Goal: Task Accomplishment & Management: Use online tool/utility

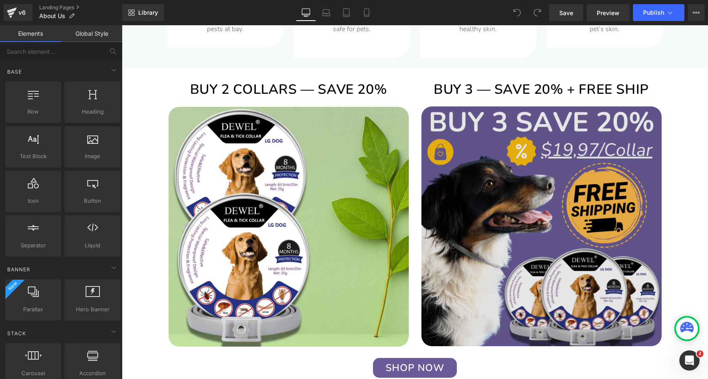
scroll to position [1782, 0]
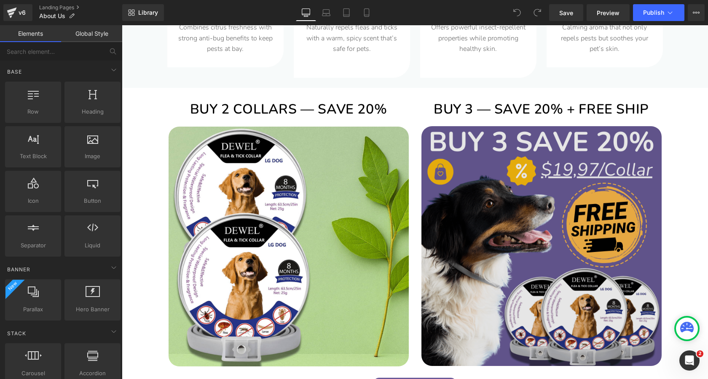
click at [532, 194] on img at bounding box center [541, 246] width 240 height 240
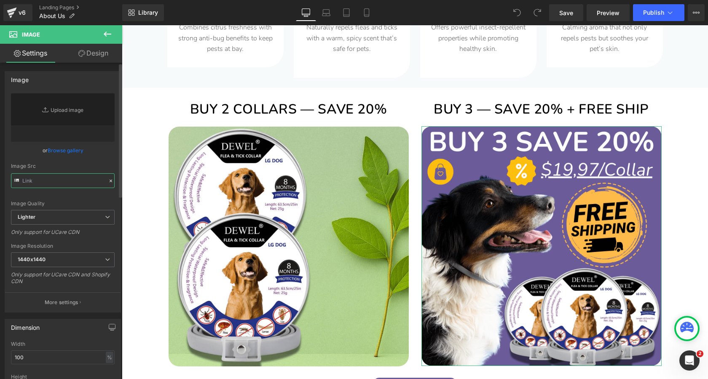
click at [67, 179] on input "text" at bounding box center [63, 181] width 104 height 15
paste input "https://dewelpro.com/cdn/shop/files/Buy_3_Save_20__FREE_Shipping_3_1_2048x2048.…"
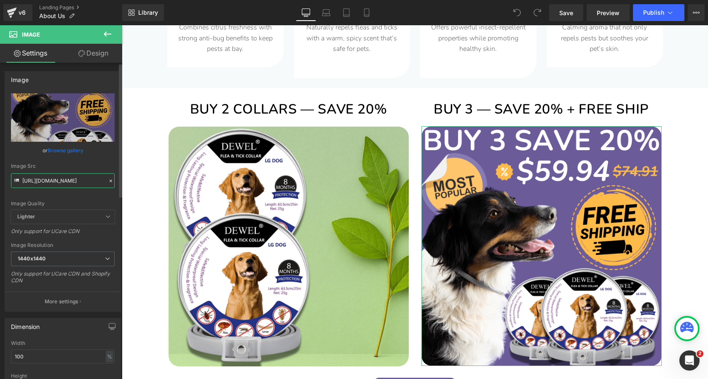
type input "https://dewelpro.com/cdn/shop/files/Buy_3_Save_20__FREE_Shipping_3_1_2048x2048.…"
click at [97, 165] on div "Image Src" at bounding box center [63, 166] width 104 height 6
click at [557, 14] on link "Save" at bounding box center [566, 12] width 34 height 17
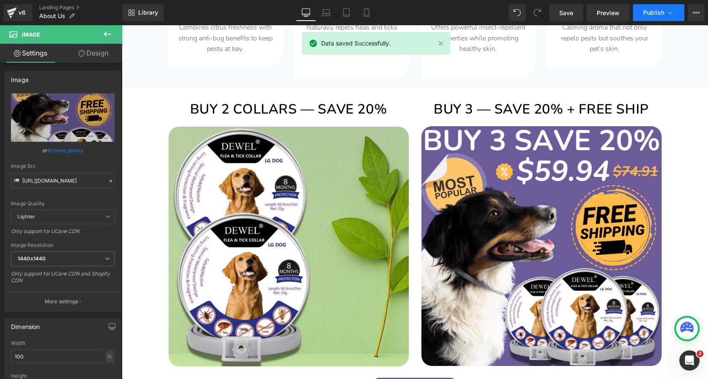
click at [663, 16] on span "Publish" at bounding box center [653, 12] width 21 height 7
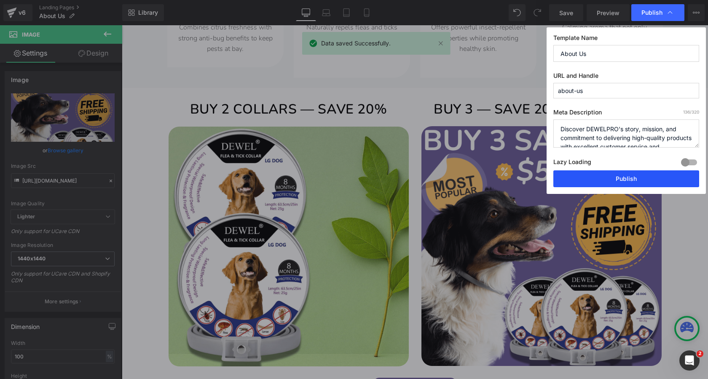
click at [575, 181] on button "Publish" at bounding box center [626, 179] width 146 height 17
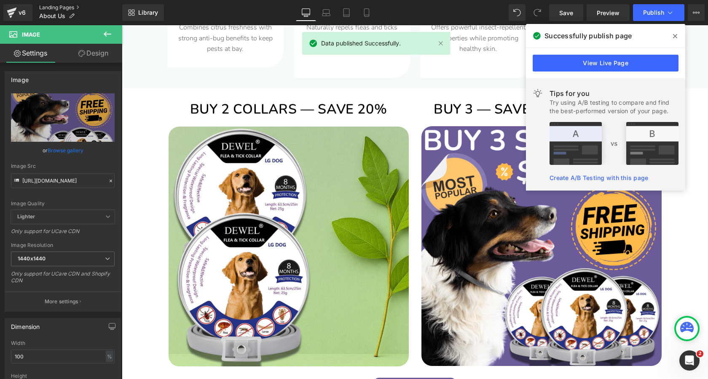
click at [55, 4] on link "Landing Pages" at bounding box center [80, 7] width 83 height 7
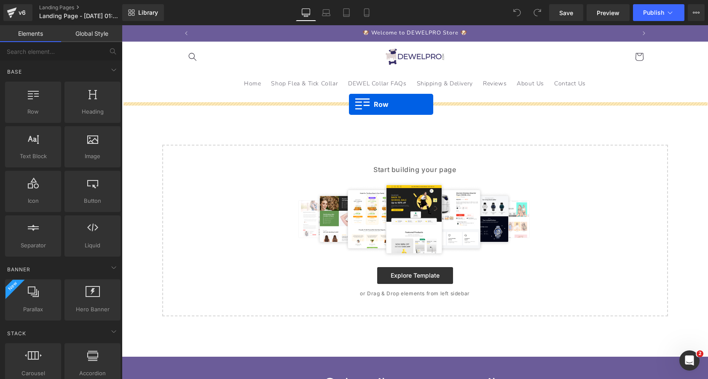
drag, startPoint x: 152, startPoint y: 128, endPoint x: 349, endPoint y: 104, distance: 198.5
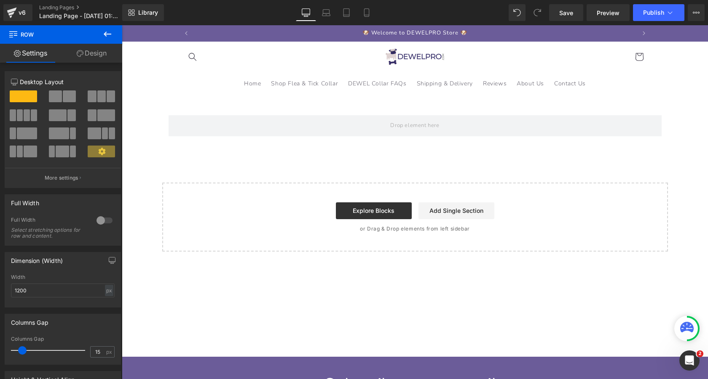
click at [104, 30] on icon at bounding box center [107, 34] width 10 height 10
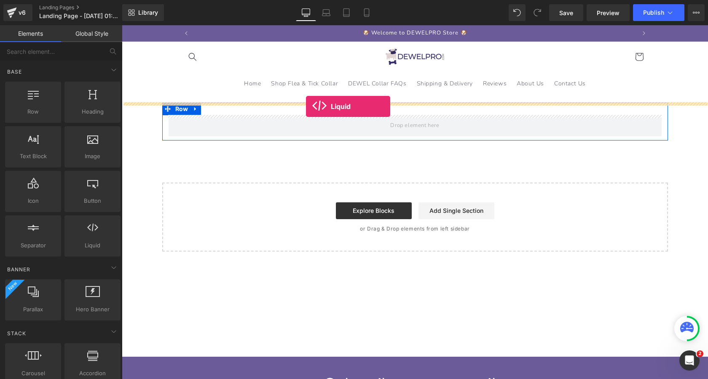
drag, startPoint x: 214, startPoint y: 251, endPoint x: 306, endPoint y: 107, distance: 171.8
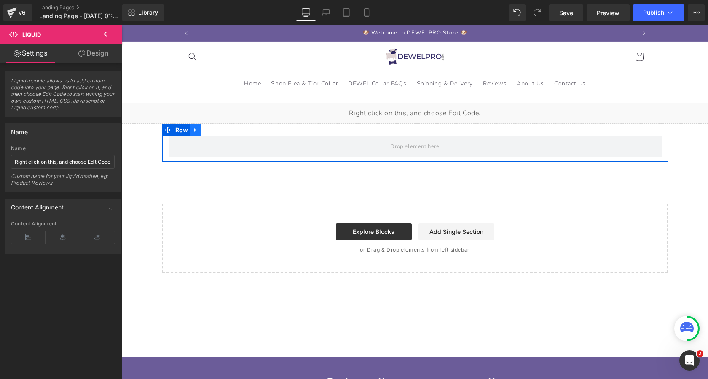
click at [195, 129] on icon at bounding box center [195, 130] width 2 height 4
click at [219, 128] on icon at bounding box center [217, 130] width 6 height 6
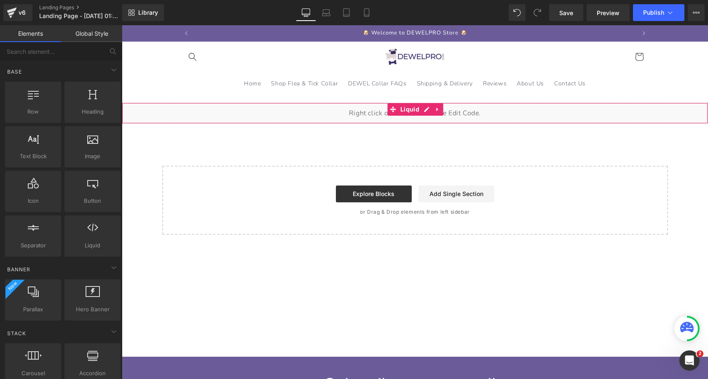
click at [283, 117] on div "Liquid" at bounding box center [415, 113] width 586 height 21
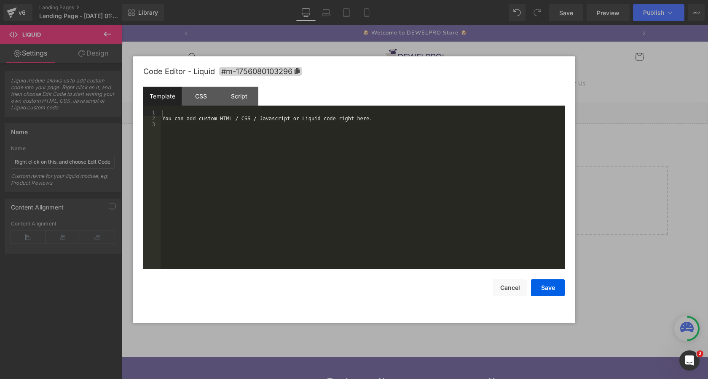
click at [431, 108] on div "Liquid" at bounding box center [415, 113] width 586 height 21
click at [368, 150] on div "You can add custom HTML / CSS / Javascript or Liquid code right here." at bounding box center [362, 195] width 404 height 171
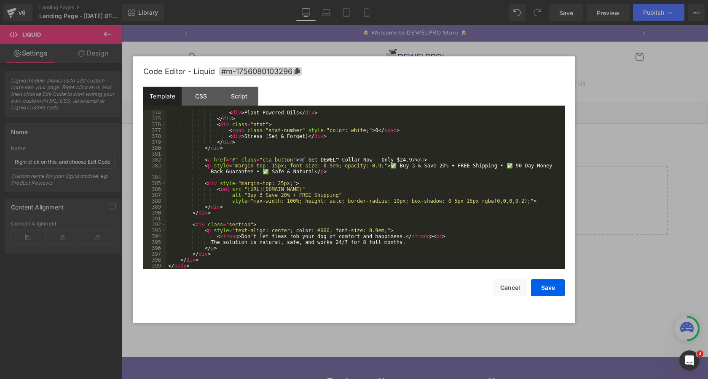
scroll to position [2282, 0]
click at [551, 293] on button "Save" at bounding box center [548, 288] width 34 height 17
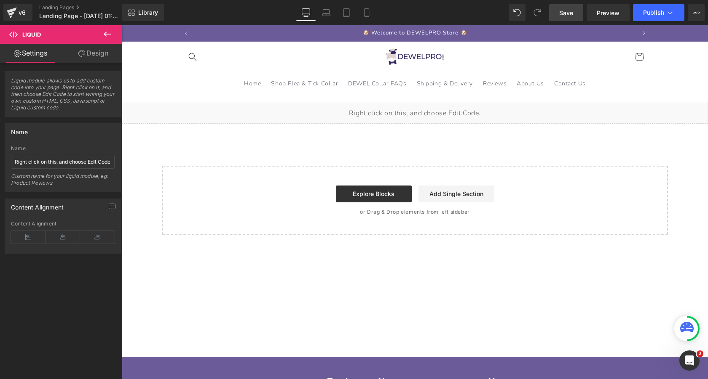
click at [567, 7] on link "Save" at bounding box center [566, 12] width 34 height 17
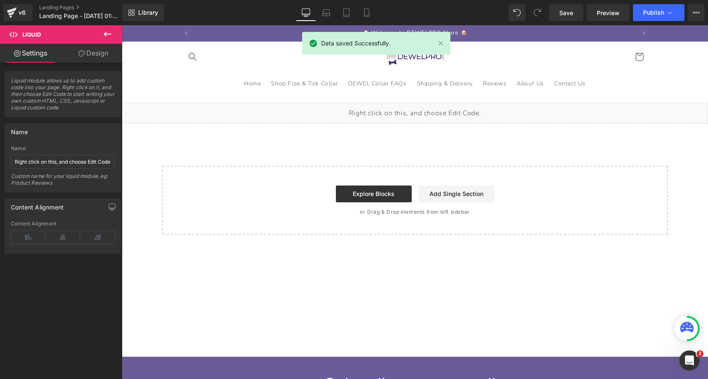
click at [483, 59] on header "Home Shop Flea & Tick Collar DEWEL Collar FAQs Shipping & Delivery Reviews Abou…" at bounding box center [414, 69] width 505 height 54
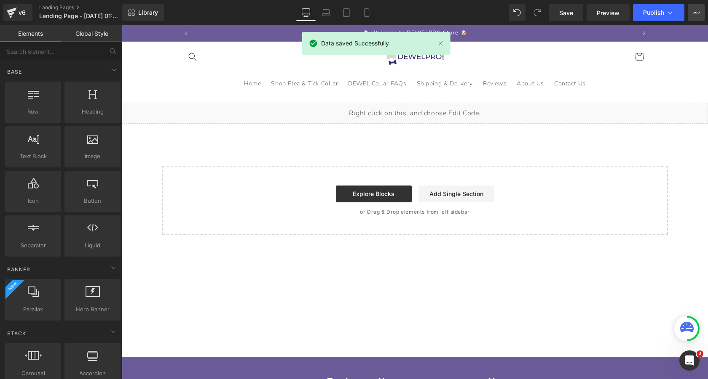
click at [692, 16] on button "View Live Page View with current Template Save Template to Library Schedule Pub…" at bounding box center [695, 12] width 17 height 17
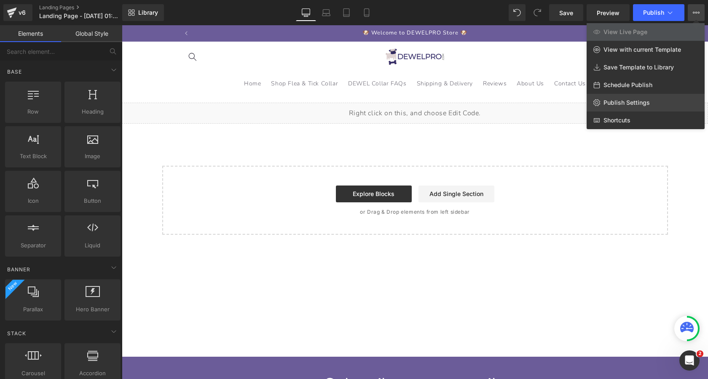
click at [634, 102] on span "Publish Settings" at bounding box center [626, 103] width 46 height 8
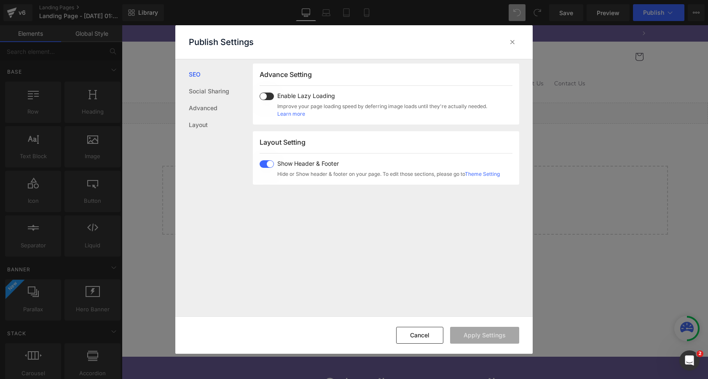
scroll to position [452, 0]
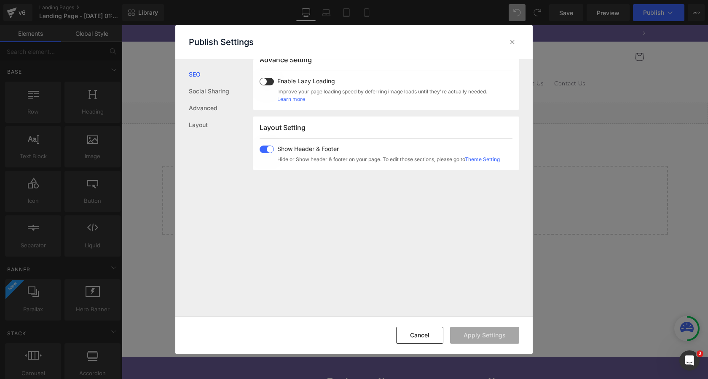
click at [266, 146] on span at bounding box center [266, 150] width 14 height 8
click at [480, 338] on button "Apply Settings" at bounding box center [484, 335] width 69 height 17
click at [513, 42] on icon at bounding box center [512, 42] width 8 height 8
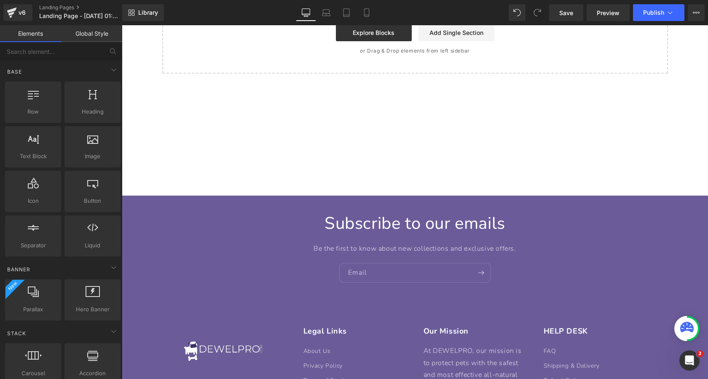
scroll to position [0, 0]
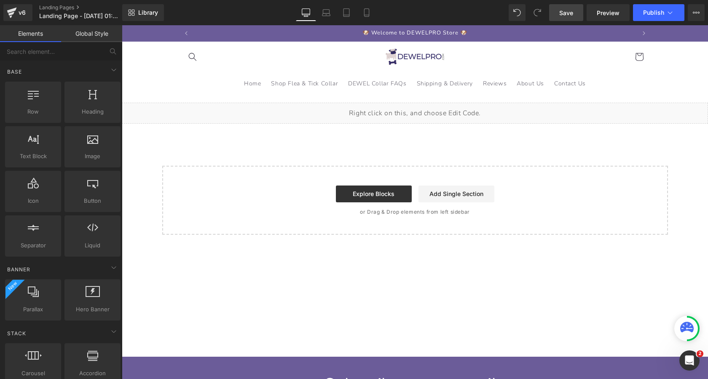
click at [569, 13] on span "Save" at bounding box center [566, 12] width 14 height 9
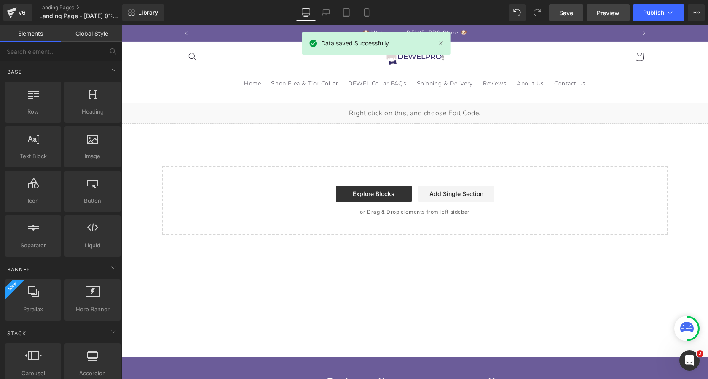
click at [608, 15] on span "Preview" at bounding box center [607, 12] width 23 height 9
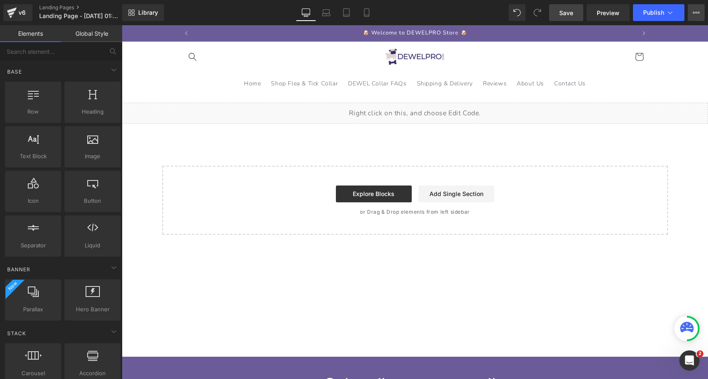
click at [699, 15] on icon at bounding box center [695, 12] width 7 height 7
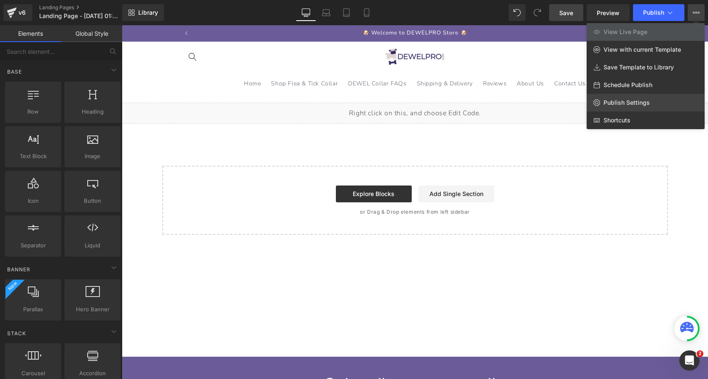
click at [634, 105] on span "Publish Settings" at bounding box center [626, 103] width 46 height 8
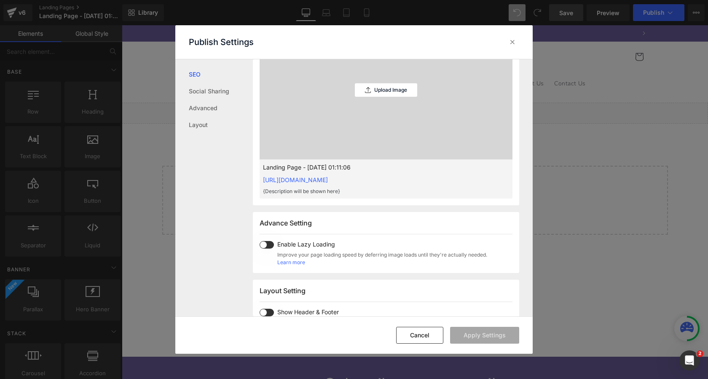
scroll to position [408, 0]
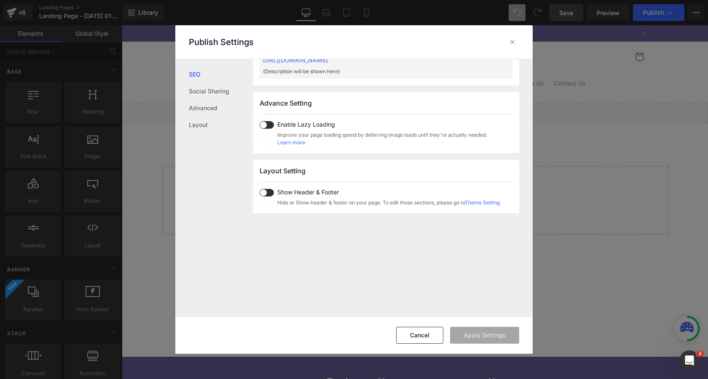
click at [267, 196] on span at bounding box center [266, 193] width 14 height 8
click at [485, 332] on button "Apply Settings" at bounding box center [484, 335] width 69 height 17
click at [513, 42] on icon at bounding box center [512, 42] width 8 height 8
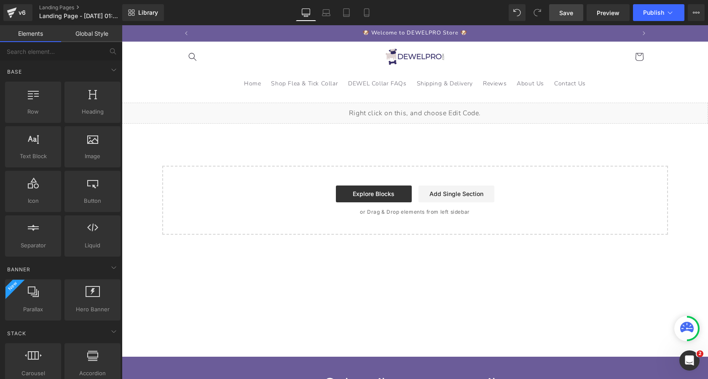
click at [568, 14] on span "Save" at bounding box center [566, 12] width 14 height 9
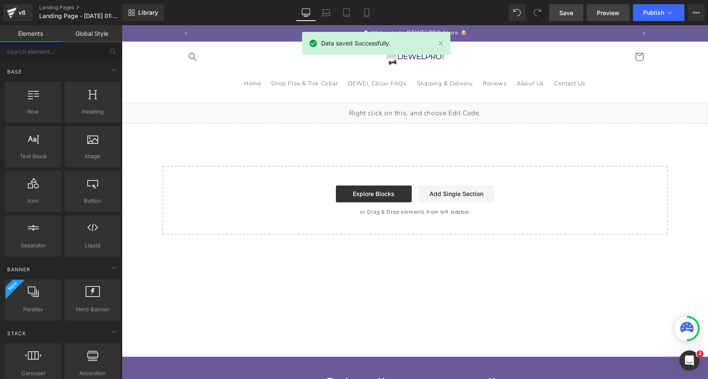
click at [611, 18] on link "Preview" at bounding box center [607, 12] width 43 height 17
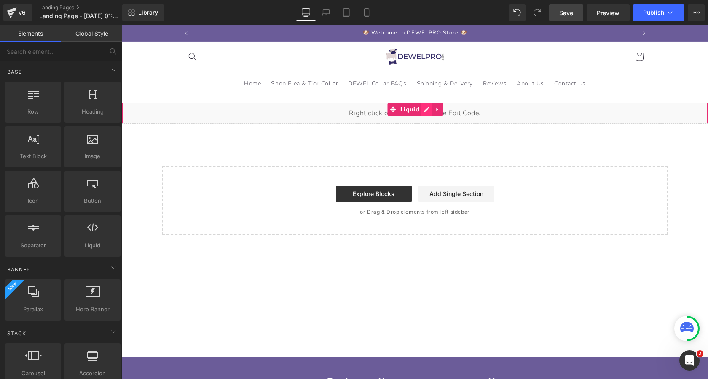
click at [425, 111] on div "Liquid" at bounding box center [415, 113] width 586 height 21
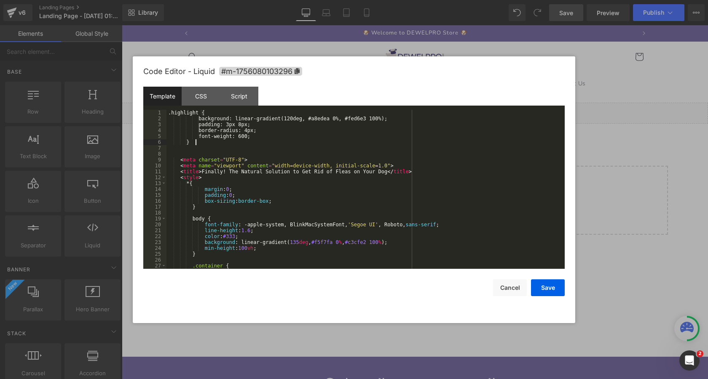
click at [363, 142] on div ".highlight { background: linear-gradient(120deg, #a8edea 0%, #fed6e3 100%); pad…" at bounding box center [363, 195] width 395 height 171
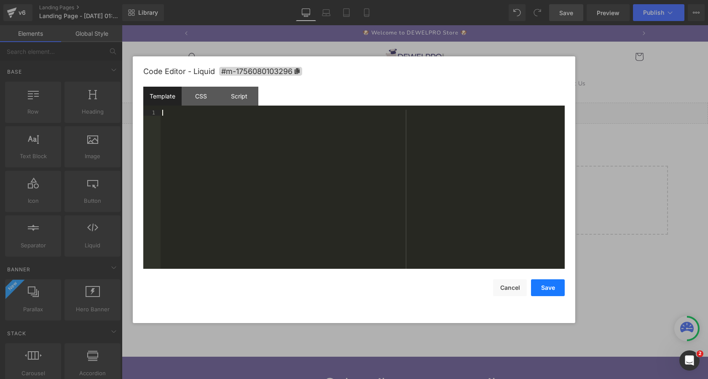
scroll to position [1156, 0]
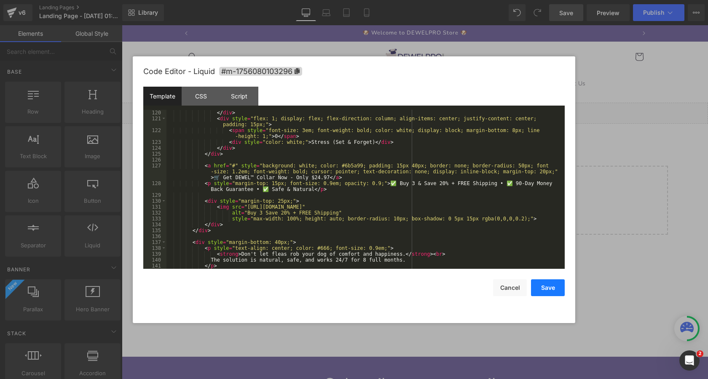
click at [556, 291] on button "Save" at bounding box center [548, 288] width 34 height 17
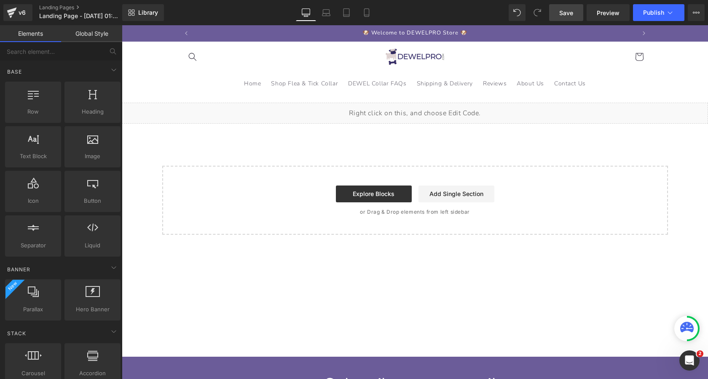
click at [574, 8] on link "Save" at bounding box center [566, 12] width 34 height 17
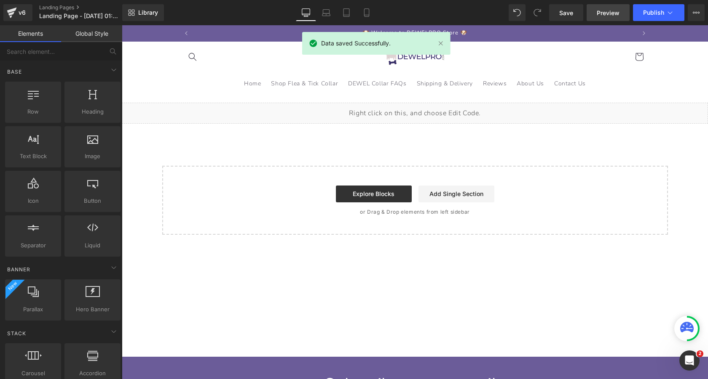
click at [608, 13] on span "Preview" at bounding box center [607, 12] width 23 height 9
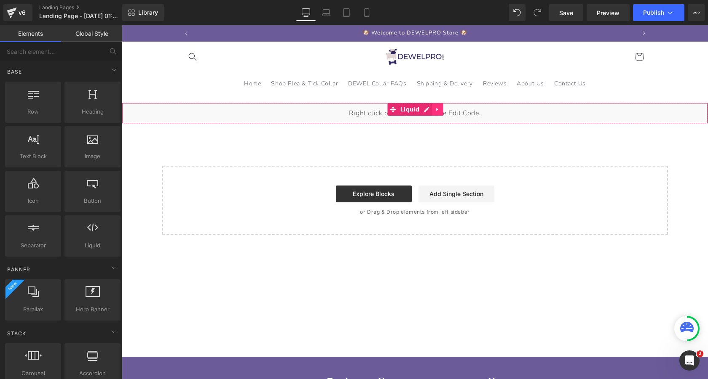
click at [441, 110] on link at bounding box center [437, 109] width 11 height 13
click at [444, 108] on icon at bounding box center [443, 110] width 6 height 6
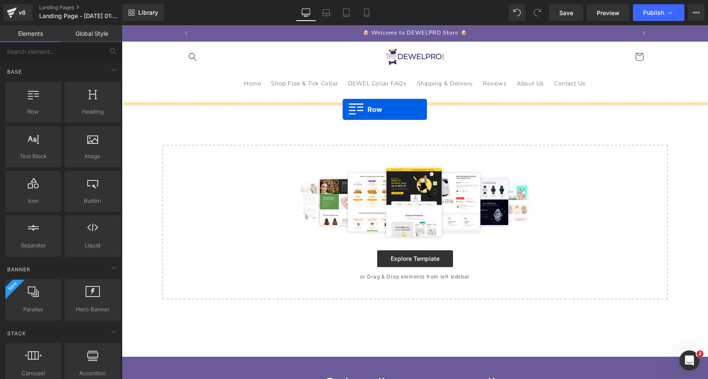
drag, startPoint x: 143, startPoint y: 135, endPoint x: 342, endPoint y: 110, distance: 201.2
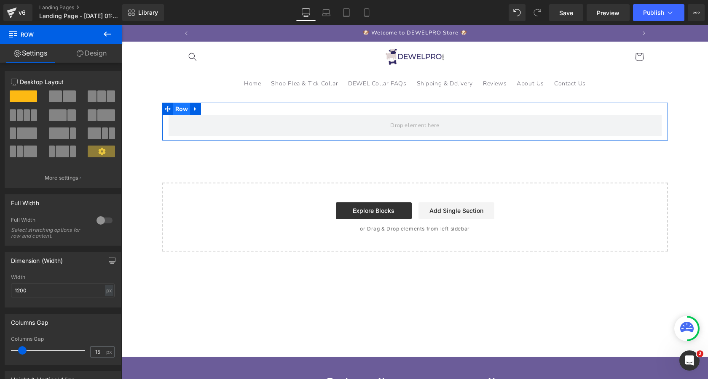
click at [175, 109] on span "Row" at bounding box center [181, 109] width 17 height 13
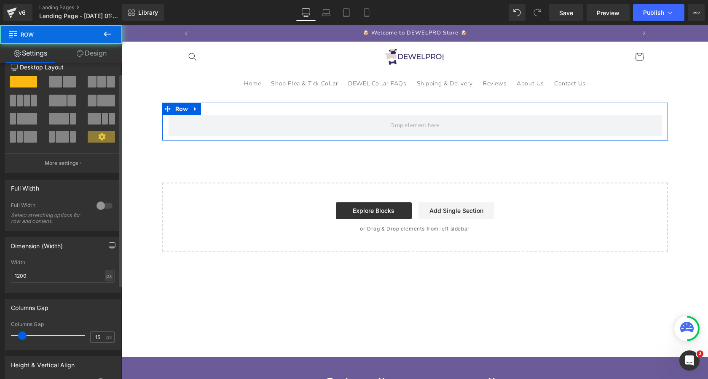
scroll to position [18, 0]
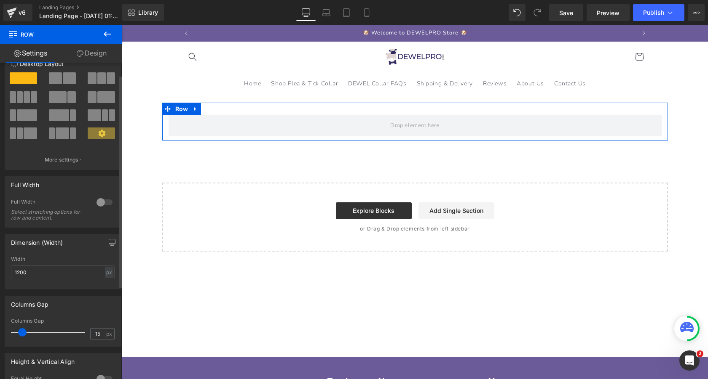
click at [102, 203] on div at bounding box center [104, 202] width 20 height 13
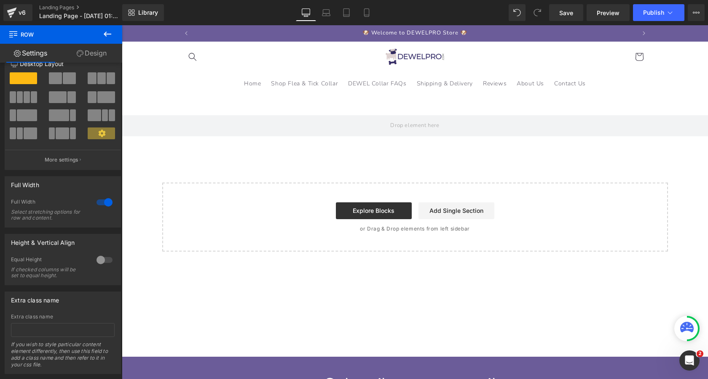
click at [113, 35] on button at bounding box center [107, 34] width 29 height 19
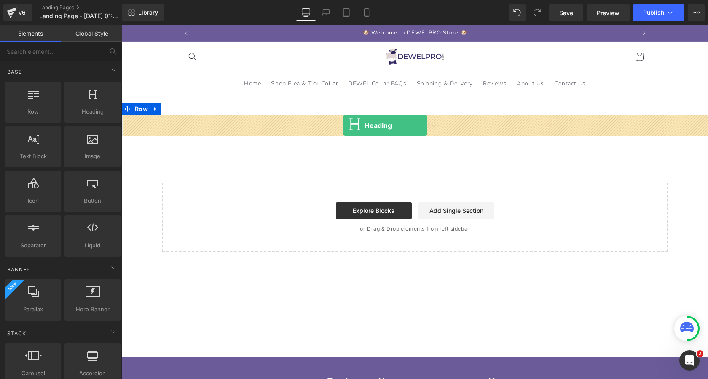
drag, startPoint x: 208, startPoint y: 123, endPoint x: 343, endPoint y: 126, distance: 135.2
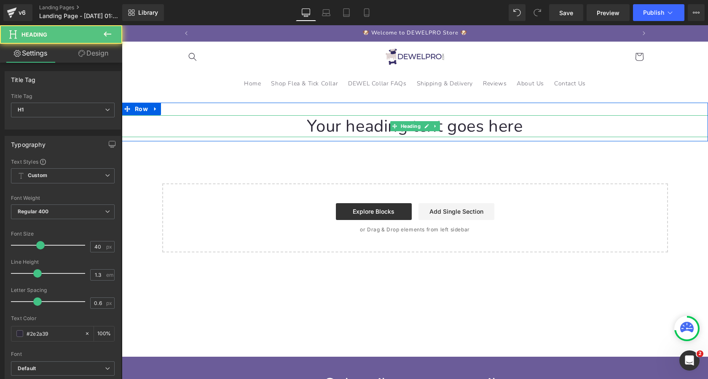
click at [368, 129] on h1 "Your heading text goes here" at bounding box center [415, 126] width 586 height 22
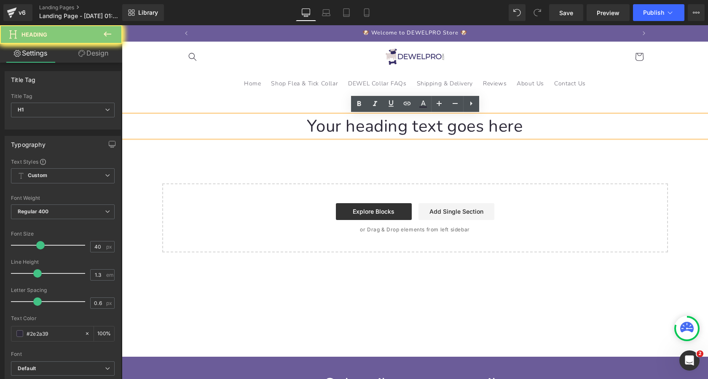
click at [368, 129] on h1 "Your heading text goes here" at bounding box center [415, 126] width 586 height 22
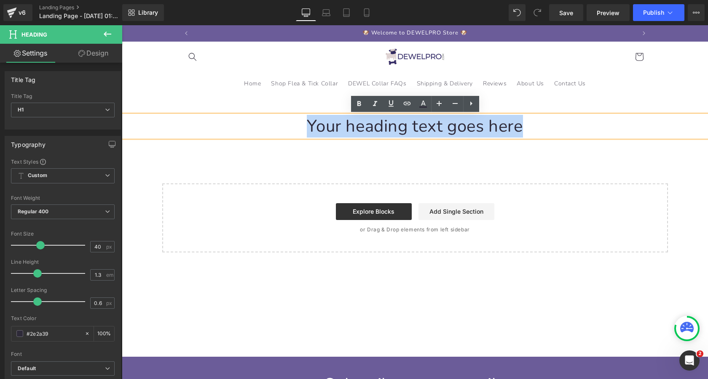
paste div "To enrich screen reader interactions, please activate Accessibility in Grammarl…"
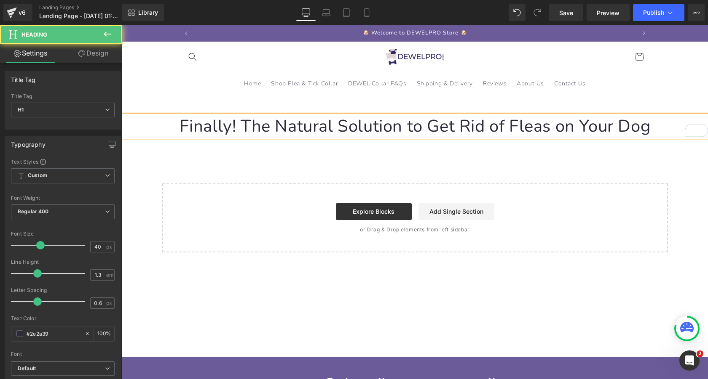
click at [176, 127] on h1 "Finally! The Natural Solution to Get Rid of Fleas on Your Dog" at bounding box center [415, 126] width 586 height 22
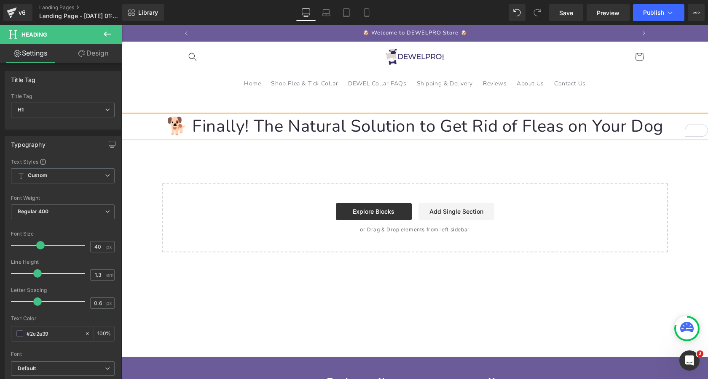
click at [663, 126] on h1 "🐕 Finally! The Natural Solution to Get Rid of Fleas on Your Dog" at bounding box center [415, 126] width 586 height 22
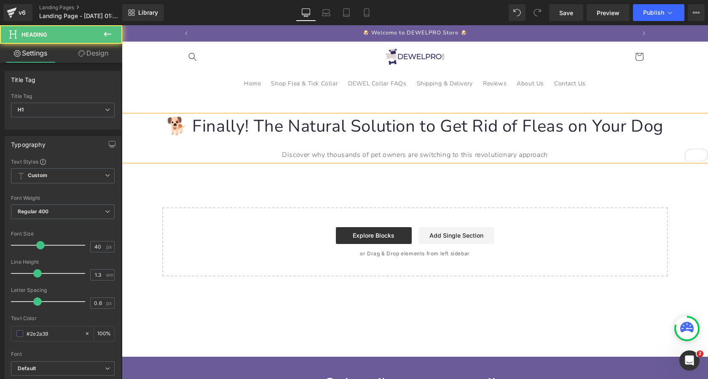
click at [345, 155] on div "Discover why thousands of pet owners are switching to this revolutionary approa…" at bounding box center [415, 155] width 586 height 12
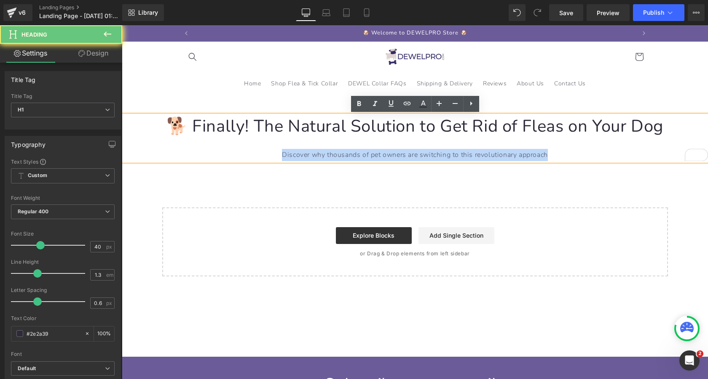
click at [345, 155] on div "Discover why thousands of pet owners are switching to this revolutionary approa…" at bounding box center [415, 155] width 586 height 12
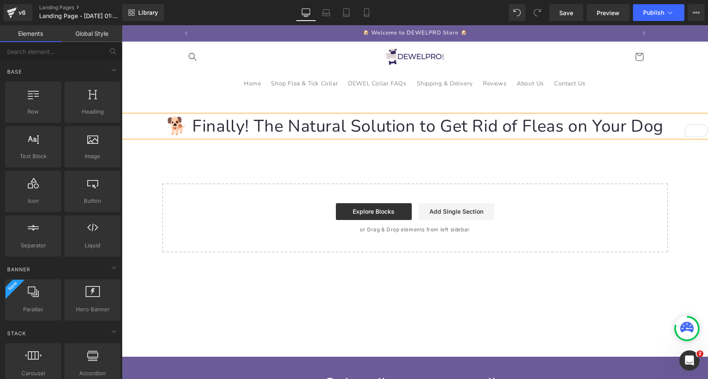
click at [227, 155] on div "🐕 Finally! The Natural Solution to Get Rid of Fleas on Your Dog Heading Row Sel…" at bounding box center [415, 178] width 586 height 150
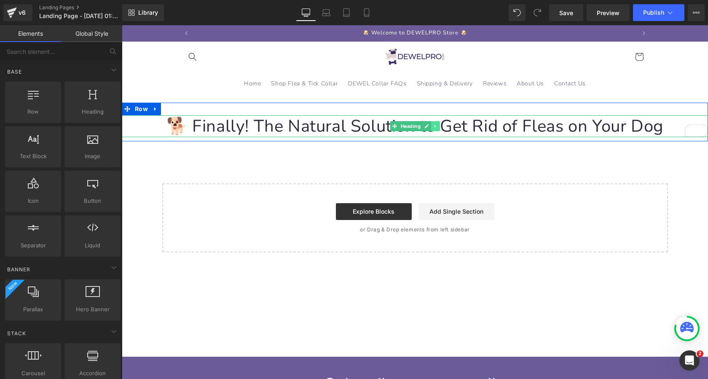
click at [436, 126] on icon at bounding box center [435, 126] width 5 height 5
click at [432, 125] on icon at bounding box center [430, 126] width 5 height 5
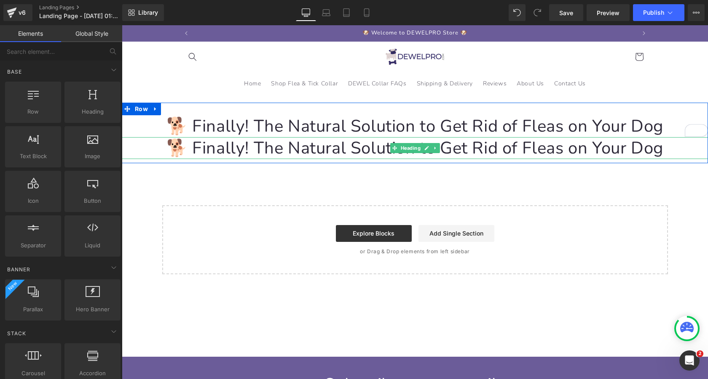
drag, startPoint x: 216, startPoint y: 151, endPoint x: 126, endPoint y: 126, distance: 94.1
click at [216, 151] on h1 "🐕 Finally! The Natural Solution to Get Rid of Fleas on Your Dog" at bounding box center [415, 148] width 586 height 22
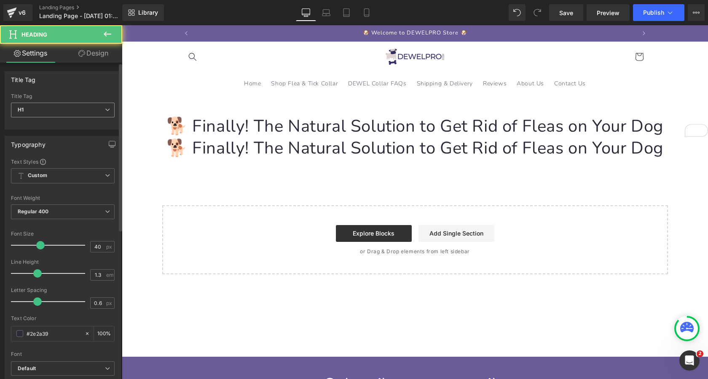
click at [84, 111] on span "H1" at bounding box center [63, 110] width 104 height 15
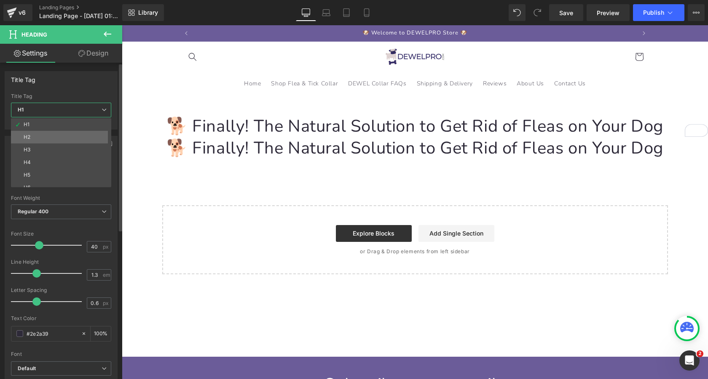
click at [80, 139] on li "H2" at bounding box center [63, 137] width 104 height 13
type input "24"
type input "100"
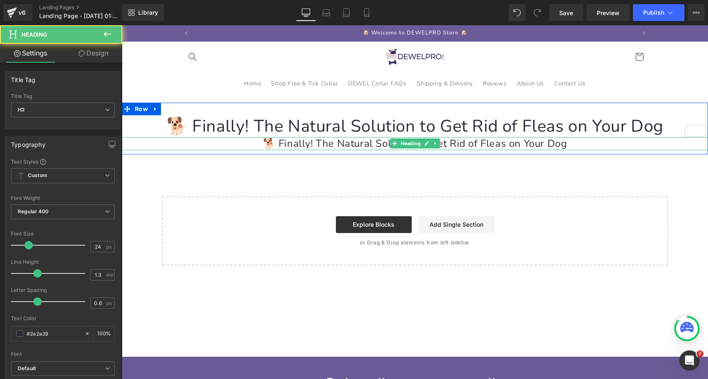
click at [305, 146] on h2 "🐕 Finally! The Natural Solution to Get Rid of Fleas on Your Dog" at bounding box center [415, 143] width 586 height 13
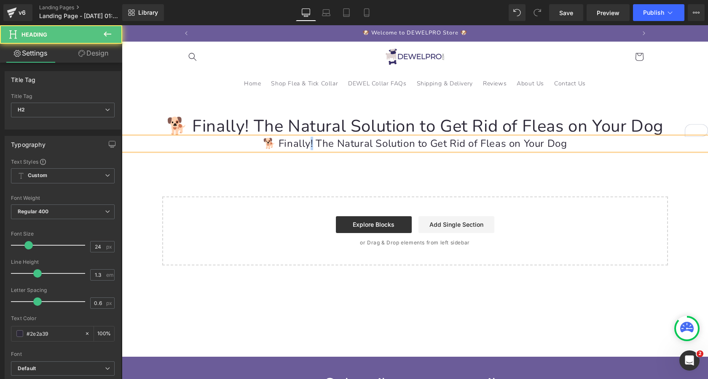
click at [305, 146] on h2 "🐕 Finally! The Natural Solution to Get Rid of Fleas on Your Dog" at bounding box center [415, 143] width 586 height 13
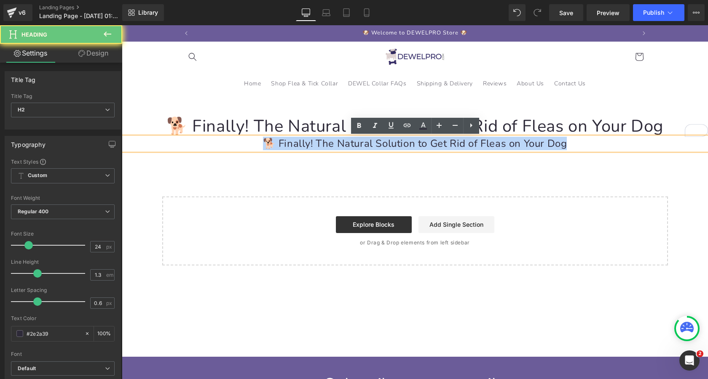
click at [305, 146] on h2 "🐕 Finally! The Natural Solution to Get Rid of Fleas on Your Dog" at bounding box center [415, 143] width 586 height 13
paste div "To enrich screen reader interactions, please activate Accessibility in Grammarl…"
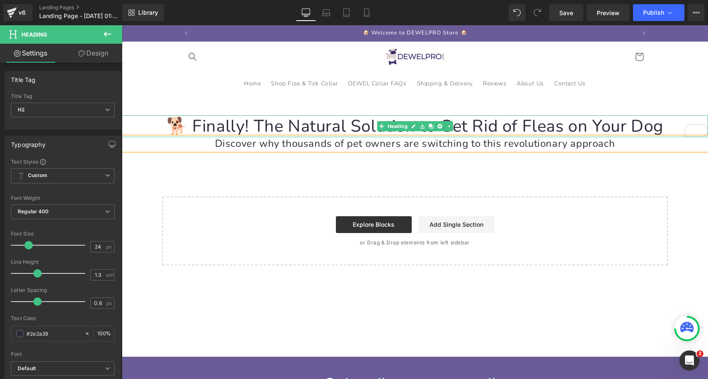
click at [574, 128] on h1 "🐕 Finally! The Natural Solution to Get Rid of Fleas on Your Dog" at bounding box center [415, 126] width 586 height 22
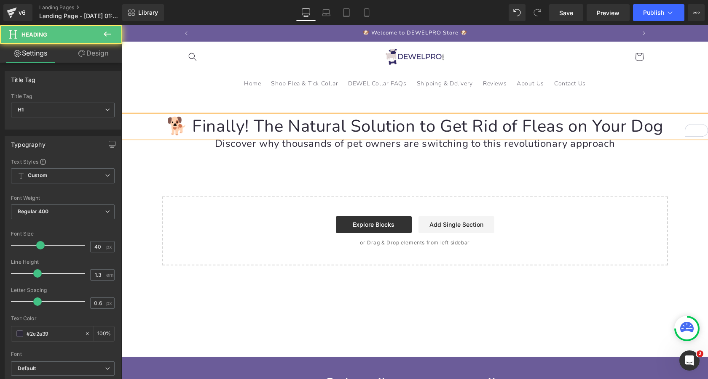
click at [101, 53] on link "Design" at bounding box center [93, 53] width 61 height 19
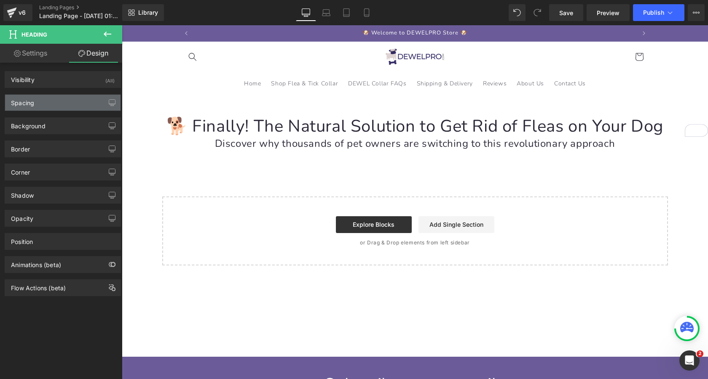
click at [48, 104] on div "Spacing" at bounding box center [62, 103] width 115 height 16
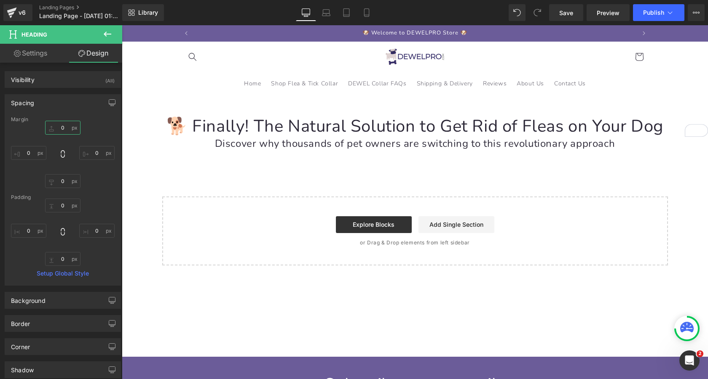
click at [61, 134] on input "0" at bounding box center [62, 128] width 35 height 14
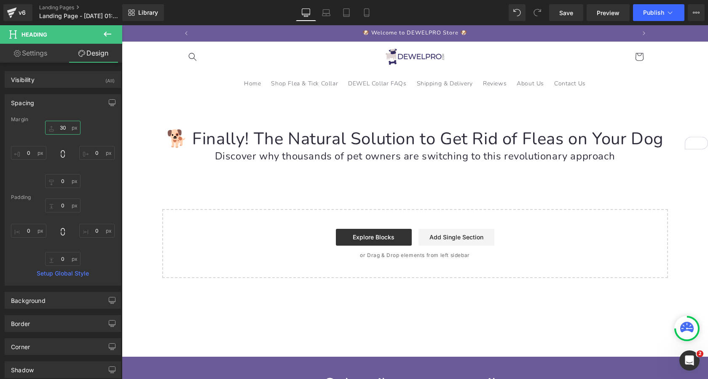
type input "3"
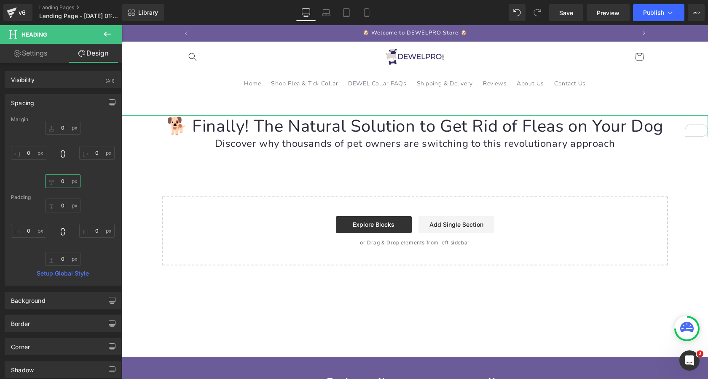
click at [64, 177] on input "0" at bounding box center [62, 181] width 35 height 14
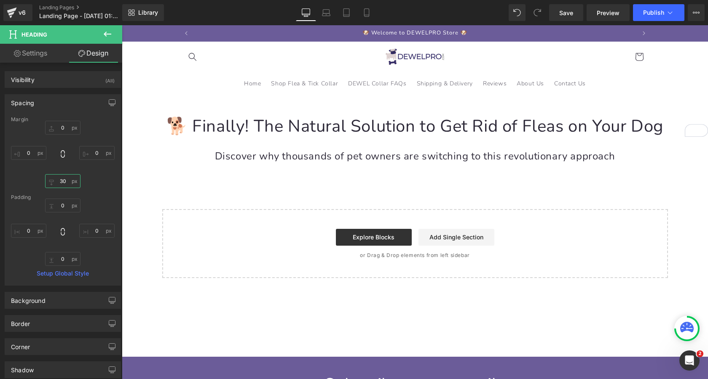
type input "30"
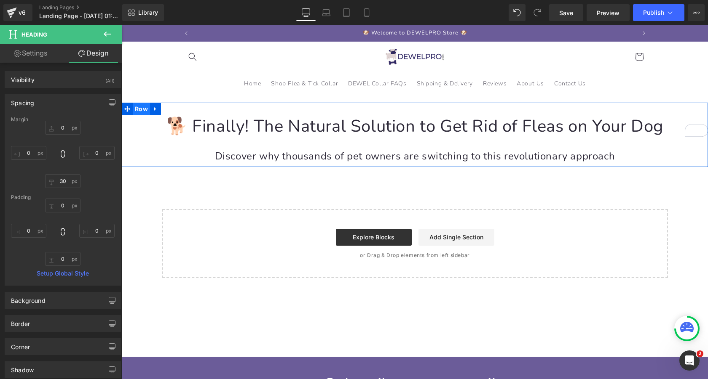
click at [138, 109] on span "Row" at bounding box center [141, 109] width 17 height 13
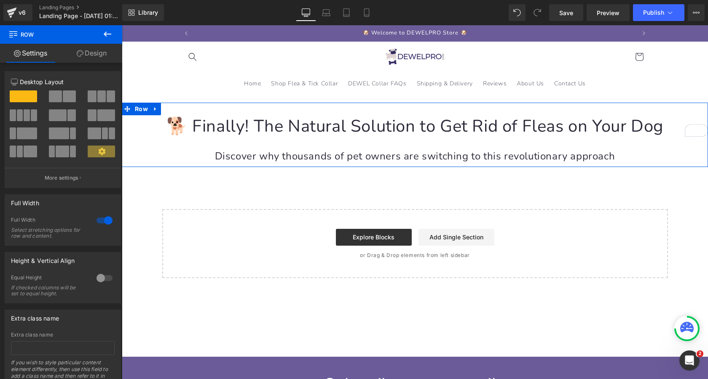
click at [83, 56] on link "Design" at bounding box center [91, 53] width 61 height 19
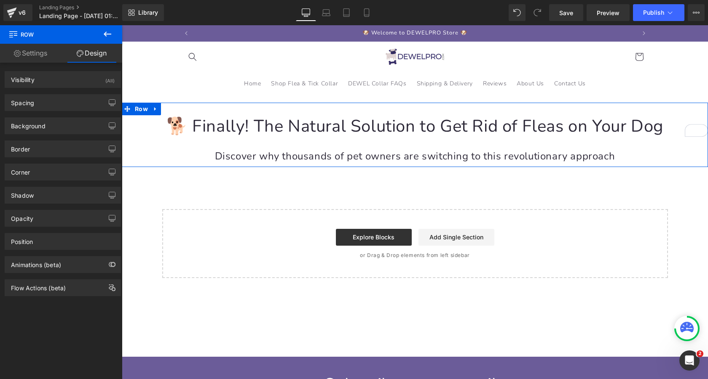
click at [32, 54] on link "Settings" at bounding box center [30, 53] width 61 height 19
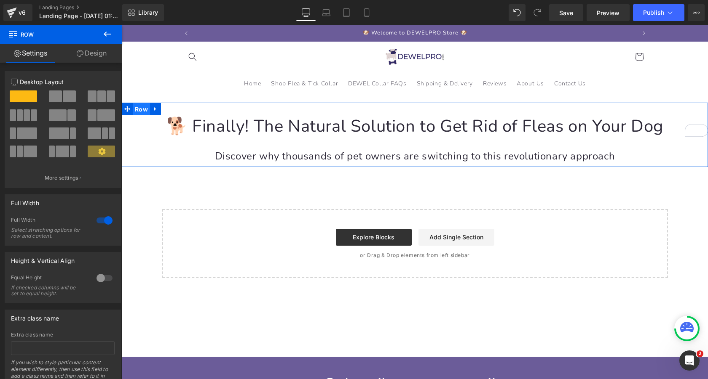
click at [144, 110] on span "Row" at bounding box center [141, 109] width 17 height 13
click at [94, 54] on link "Design" at bounding box center [91, 53] width 61 height 19
type input "0"
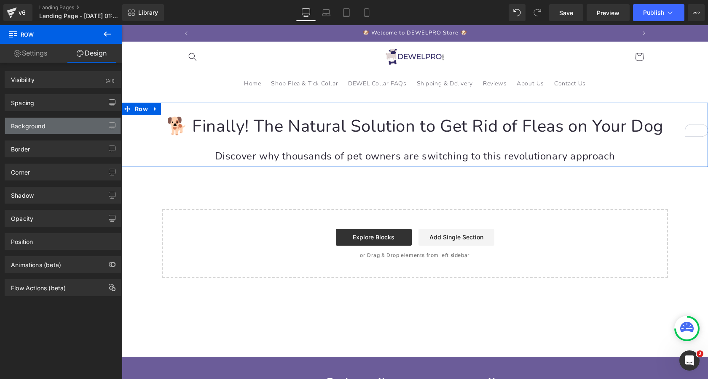
click at [50, 128] on div "Background" at bounding box center [62, 126] width 115 height 16
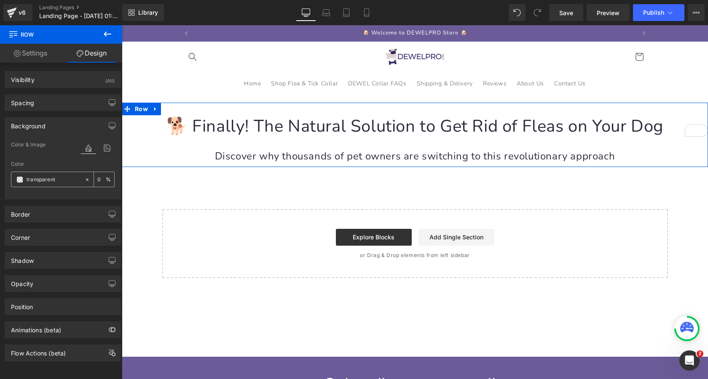
click at [19, 180] on span at bounding box center [19, 179] width 7 height 7
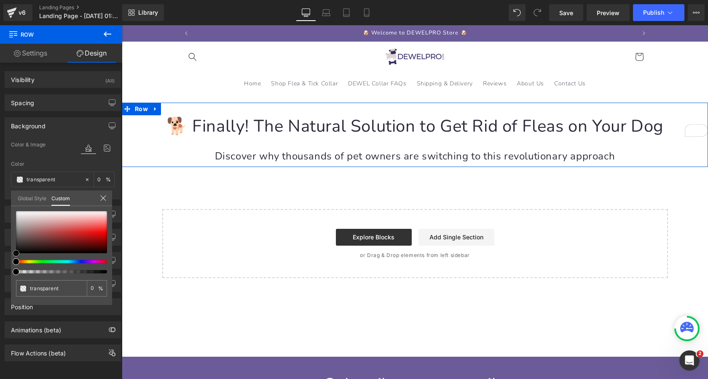
type input "#d55c5c"
type input "100"
type input "#d55c5c"
type input "100"
click at [70, 228] on div at bounding box center [61, 232] width 91 height 42
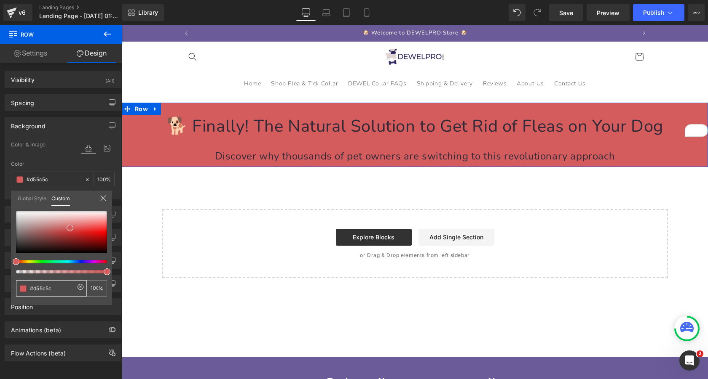
click at [50, 286] on input "#d55c5c" at bounding box center [52, 288] width 45 height 9
paste input "6b5c99"
type input "6b5c99"
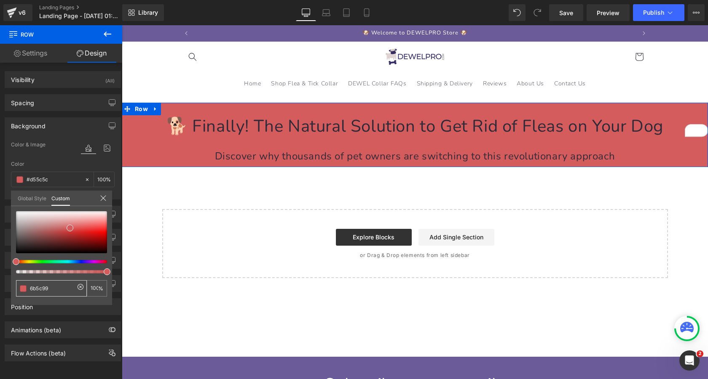
type input "6b5c99"
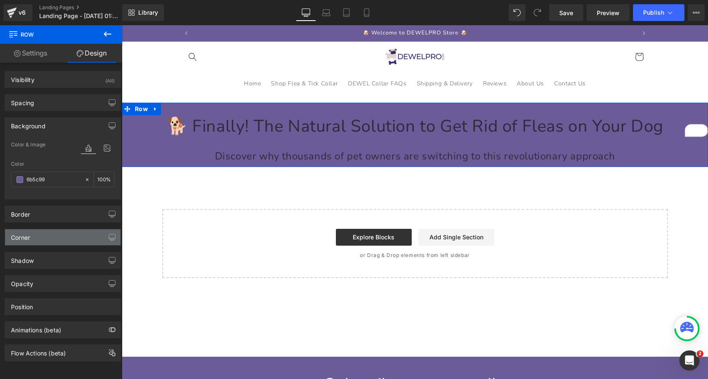
click at [56, 243] on div "Corner" at bounding box center [62, 238] width 115 height 16
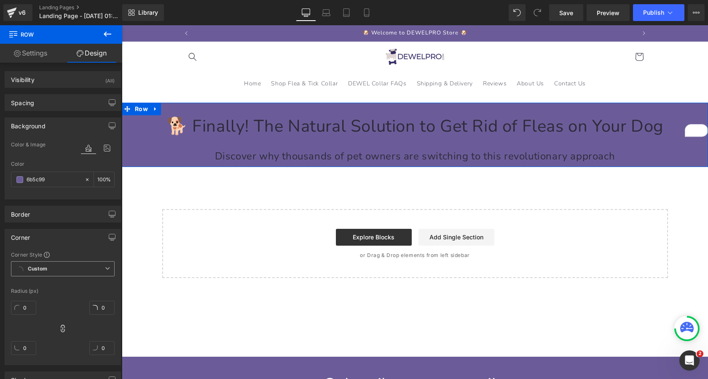
scroll to position [31, 0]
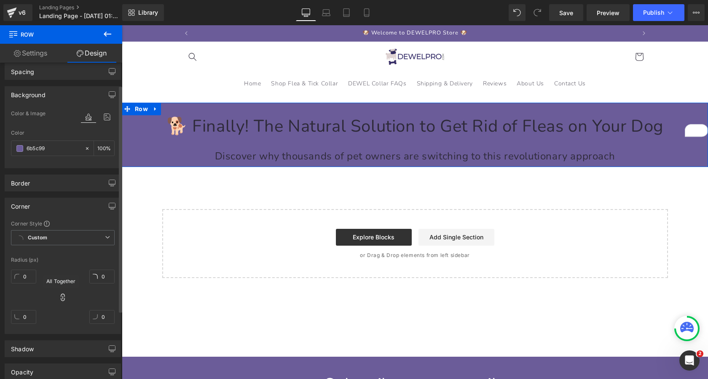
click at [63, 298] on icon at bounding box center [63, 298] width 8 height 8
click at [24, 279] on input "0" at bounding box center [23, 277] width 25 height 14
type input "25"
click at [100, 276] on input "0" at bounding box center [101, 277] width 25 height 14
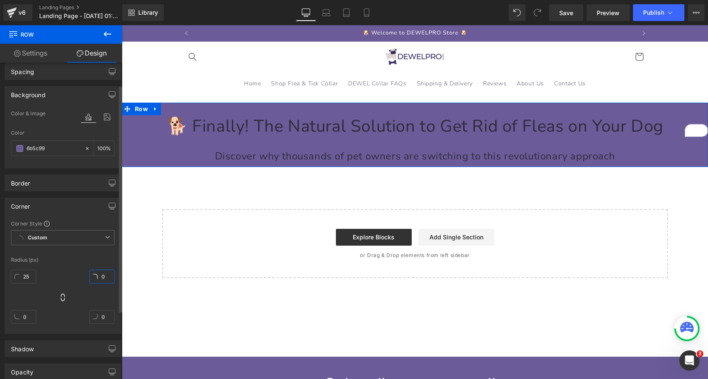
click at [100, 276] on input "0" at bounding box center [101, 277] width 25 height 14
type input "25"
click at [266, 123] on h1 "🐕 Finally! The Natural Solution to Get Rid of Fleas on Your Dog" at bounding box center [415, 126] width 586 height 22
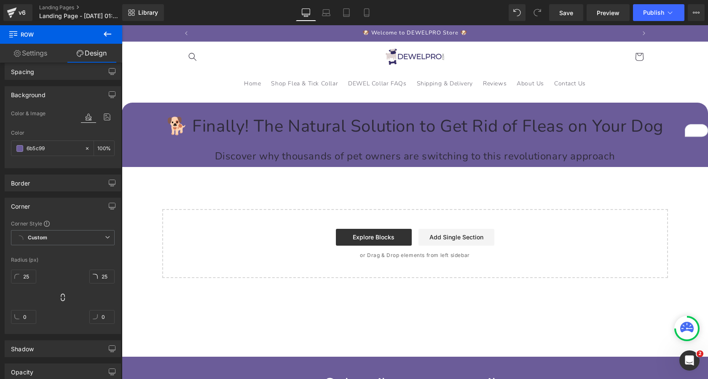
click at [266, 123] on h1 "🐕 Finally! The Natural Solution to Get Rid of Fleas on Your Dog" at bounding box center [415, 126] width 586 height 22
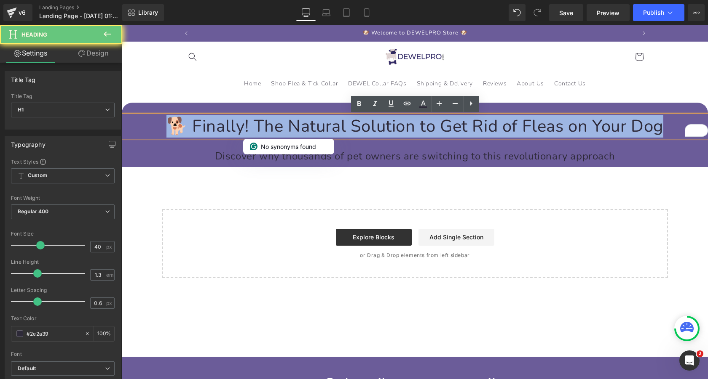
click at [266, 123] on h1 "🐕 Finally! The Natural Solution to Get Rid of Fleas on Your Dog" at bounding box center [415, 126] width 586 height 22
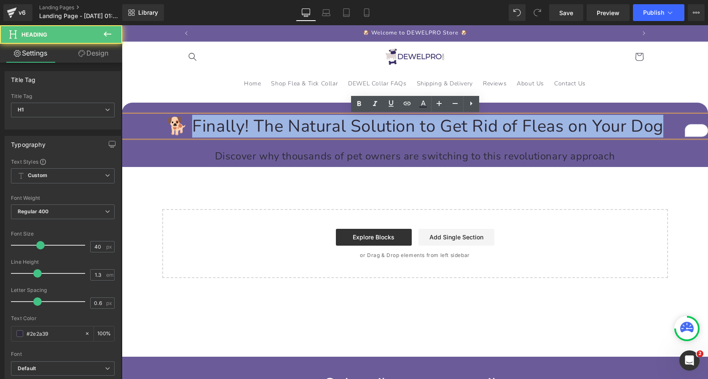
drag, startPoint x: 190, startPoint y: 126, endPoint x: 671, endPoint y: 126, distance: 481.0
click at [671, 126] on h1 "🐕 Finally! The Natural Solution to Get Rid of Fleas on Your Dog" at bounding box center [415, 126] width 586 height 22
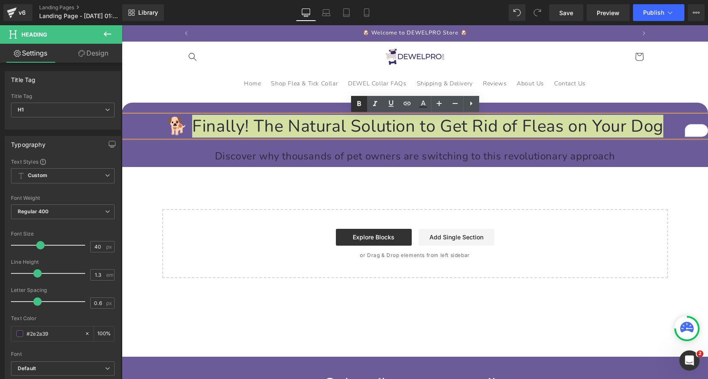
click at [0, 0] on icon at bounding box center [0, 0] width 0 height 0
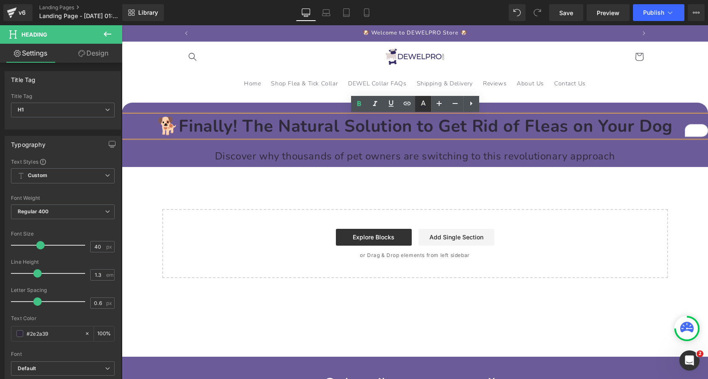
click at [0, 0] on icon at bounding box center [0, 0] width 0 height 0
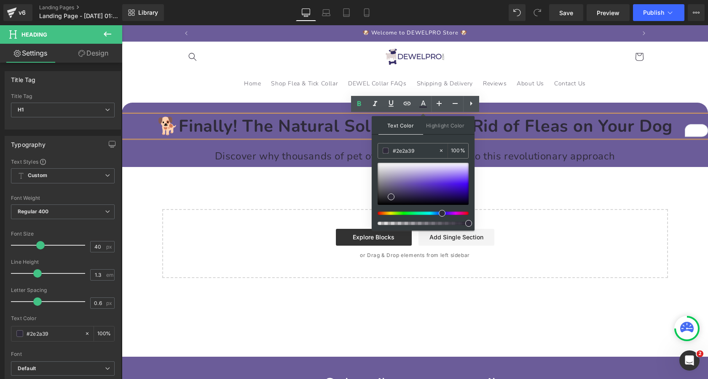
click at [248, 134] on strong "Finally! The Natural Solution to Get Rid of Fleas on Your Dog" at bounding box center [426, 126] width 494 height 23
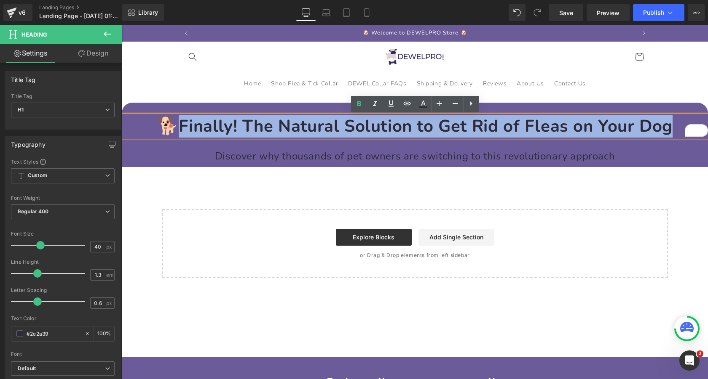
drag, startPoint x: 179, startPoint y: 127, endPoint x: 675, endPoint y: 131, distance: 495.3
click at [675, 131] on h1 "🐕 Finally! The Natural Solution to Get Rid of Fleas on Your Dog" at bounding box center [415, 126] width 586 height 22
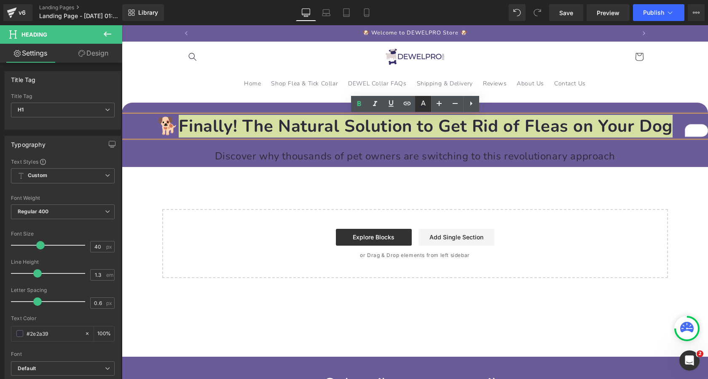
click at [0, 0] on icon at bounding box center [0, 0] width 0 height 0
type input "100"
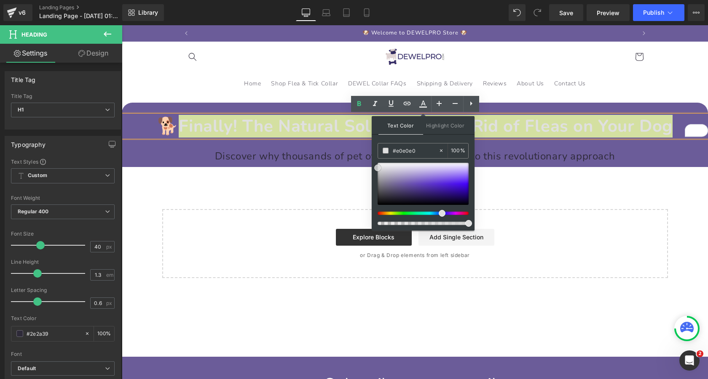
drag, startPoint x: 529, startPoint y: 205, endPoint x: 327, endPoint y: 125, distance: 217.6
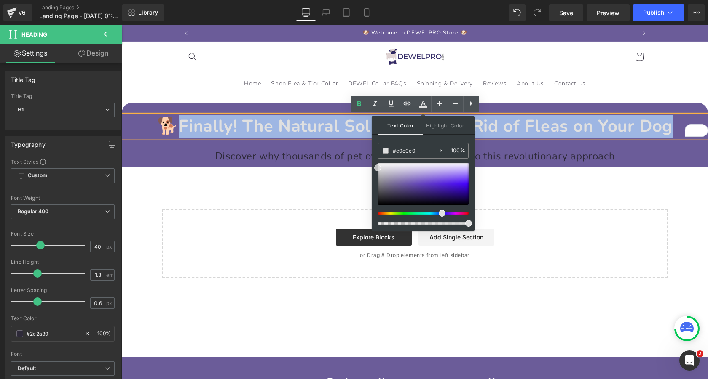
click at [309, 148] on div "🐕 Finally! The Natural Solution to Get Rid of Fleas on Your Dog Heading Discove…" at bounding box center [415, 139] width 586 height 48
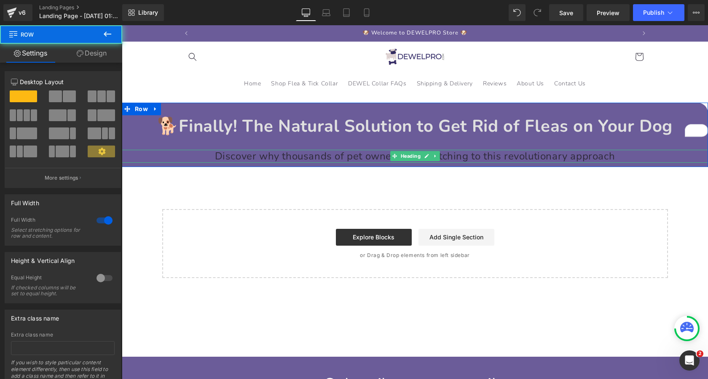
click at [310, 157] on h2 "Discover why thousands of pet owners are switching to this revolutionary approa…" at bounding box center [415, 156] width 586 height 13
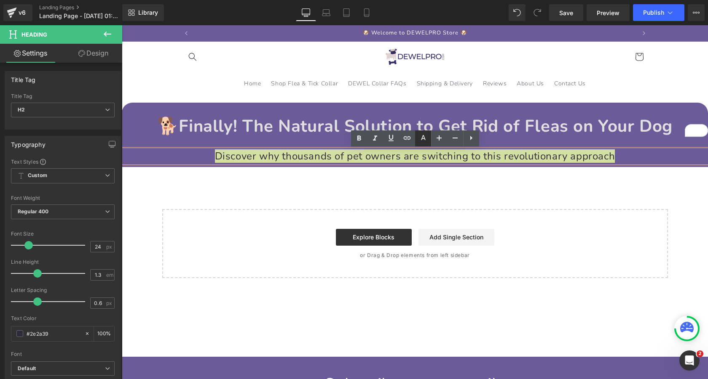
click at [0, 0] on icon at bounding box center [0, 0] width 0 height 0
type input "#2e2a39"
type input "100"
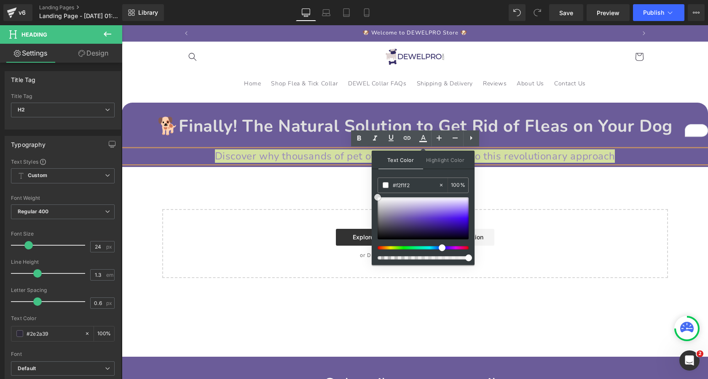
type input "#ffffff"
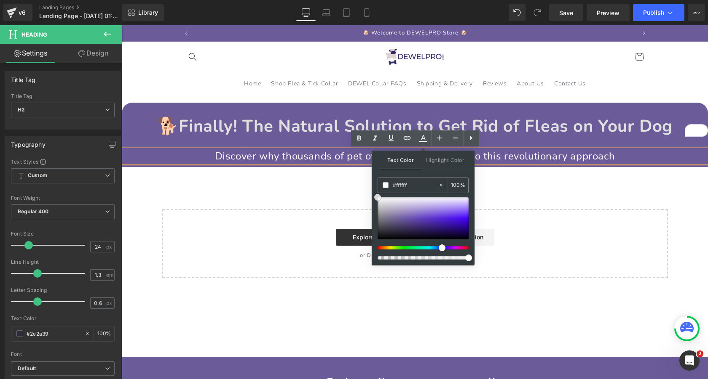
drag, startPoint x: 527, startPoint y: 238, endPoint x: 328, endPoint y: 150, distance: 218.1
click at [297, 158] on span "Discover why thousands of pet owners are switching to this revolutionary approa…" at bounding box center [415, 156] width 400 height 13
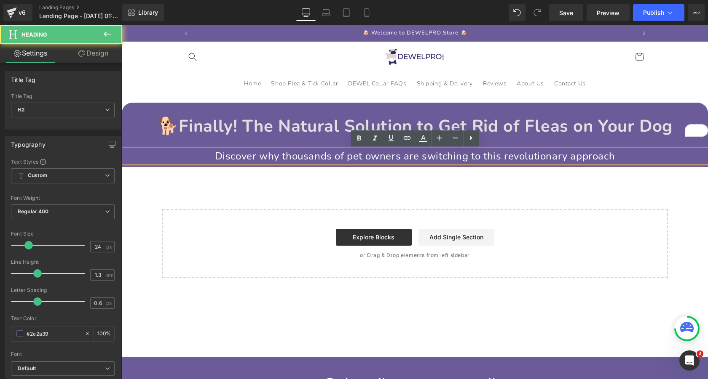
click at [152, 87] on div "Home Shop Flea & Tick Collar DEWEL Collar FAQs Shipping & Delivery Reviews Abou…" at bounding box center [415, 69] width 586 height 54
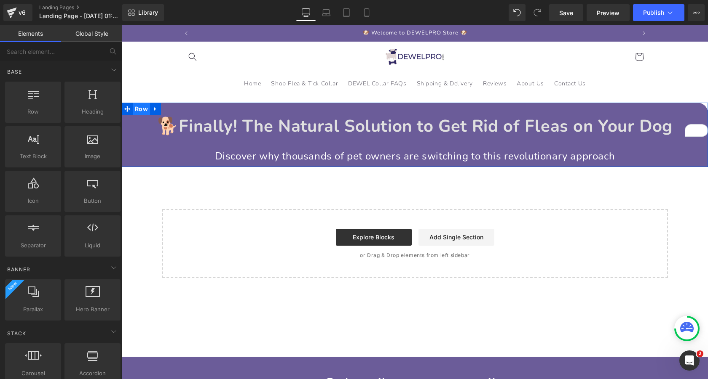
click at [141, 110] on span "Row" at bounding box center [141, 109] width 17 height 13
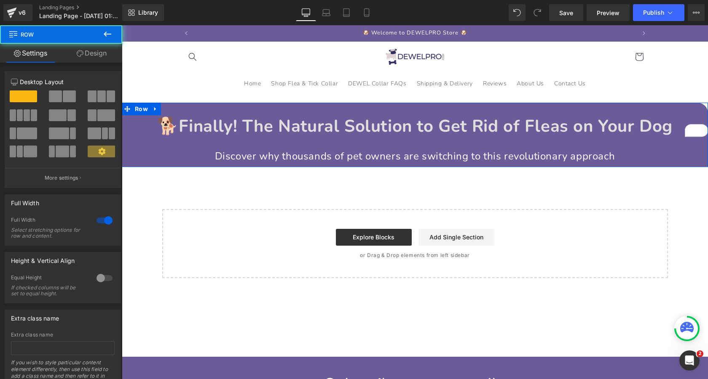
scroll to position [37, 0]
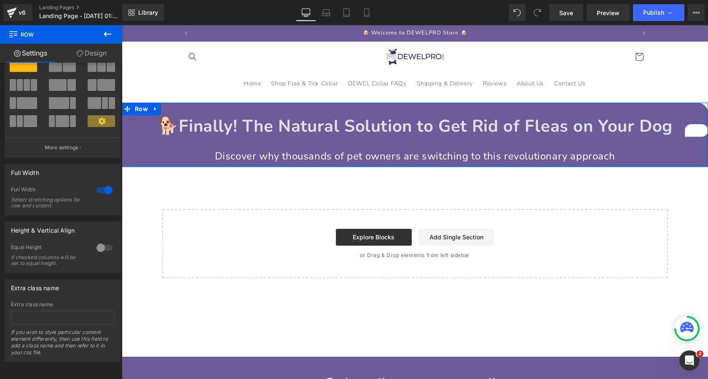
click at [101, 184] on div at bounding box center [104, 190] width 20 height 13
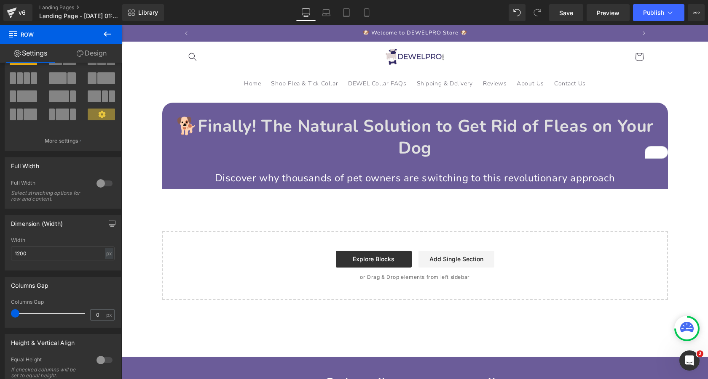
click at [690, 165] on div "🐕 Finally! The Natural Solution to Get Rid of Fleas on Your Dog Heading Discove…" at bounding box center [415, 202] width 586 height 198
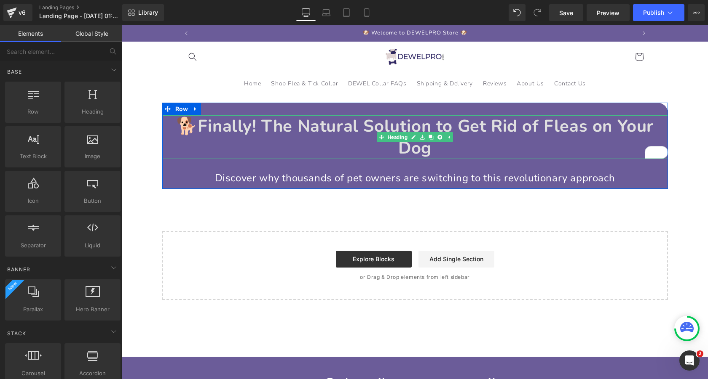
click at [492, 131] on strong "Finally! The Natural Solution to Get Rid of Fleas on Your Dog" at bounding box center [426, 137] width 456 height 45
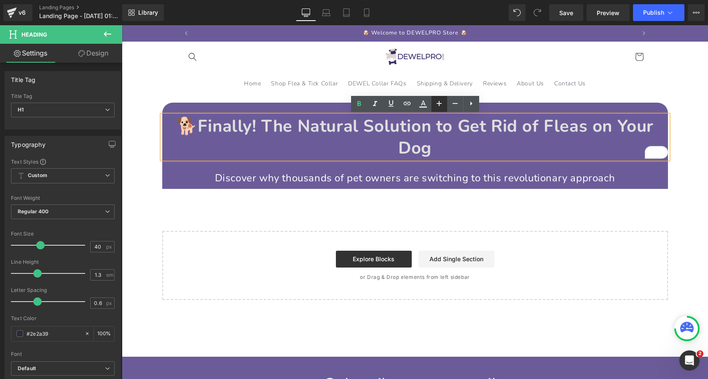
click at [0, 0] on icon at bounding box center [0, 0] width 0 height 0
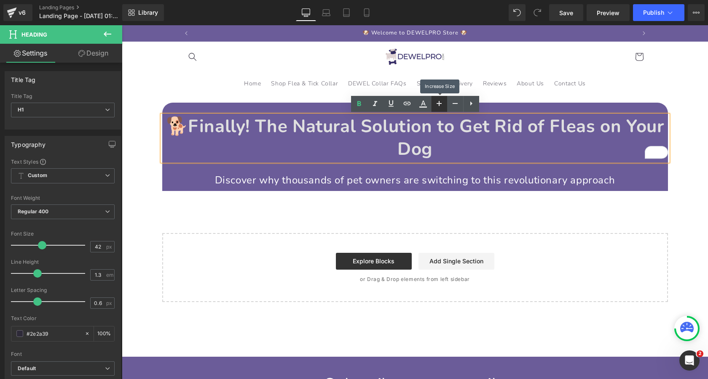
click at [0, 0] on icon at bounding box center [0, 0] width 0 height 0
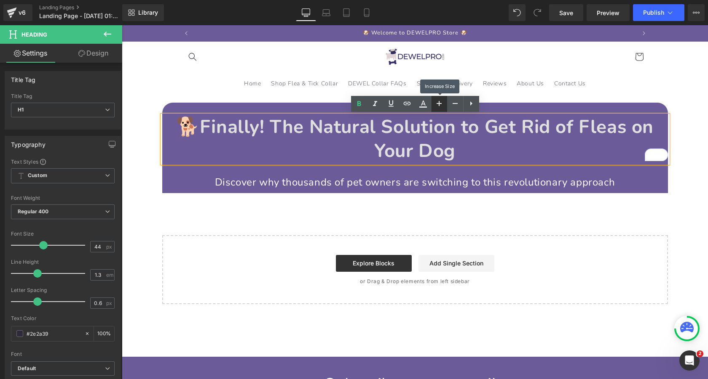
click at [0, 0] on icon at bounding box center [0, 0] width 0 height 0
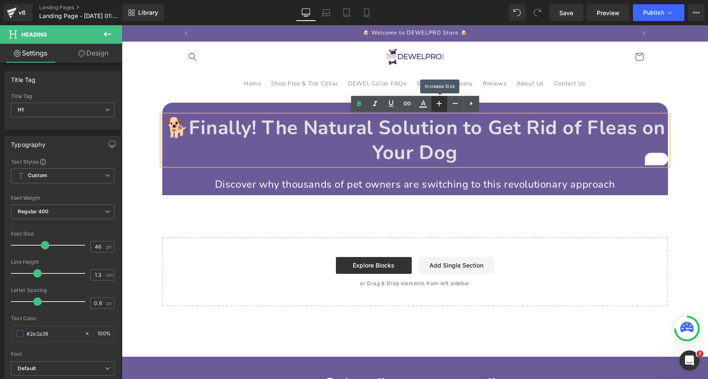
click at [0, 0] on icon at bounding box center [0, 0] width 0 height 0
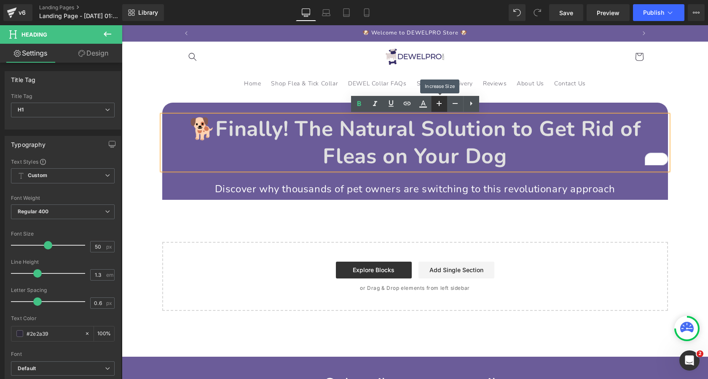
click at [0, 0] on icon at bounding box center [0, 0] width 0 height 0
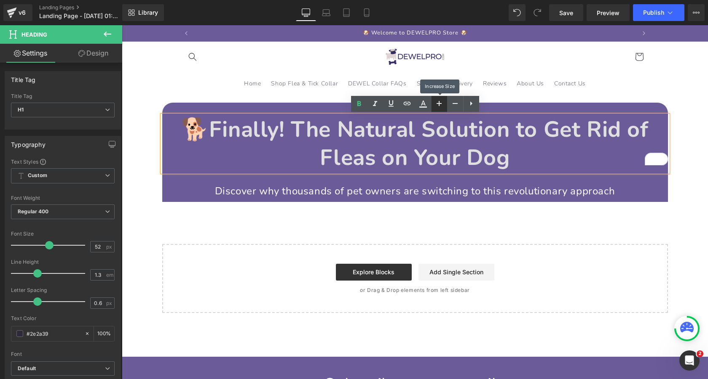
click at [0, 0] on icon at bounding box center [0, 0] width 0 height 0
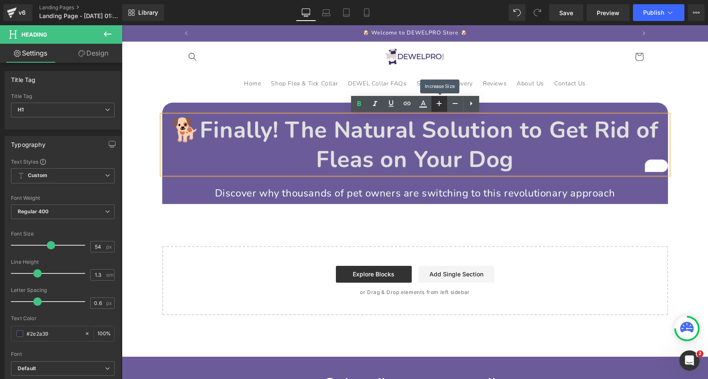
click at [0, 0] on icon at bounding box center [0, 0] width 0 height 0
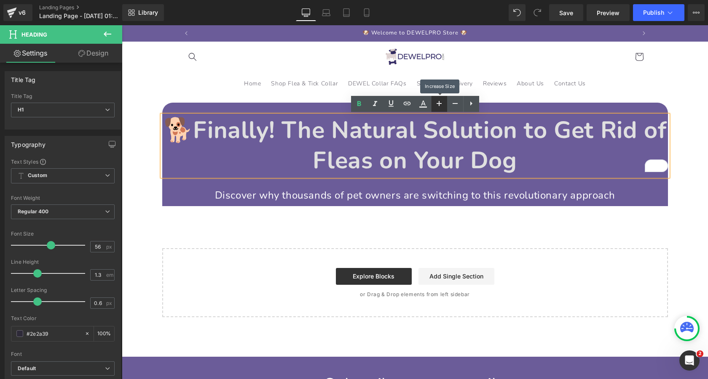
click at [0, 0] on icon at bounding box center [0, 0] width 0 height 0
type input "60"
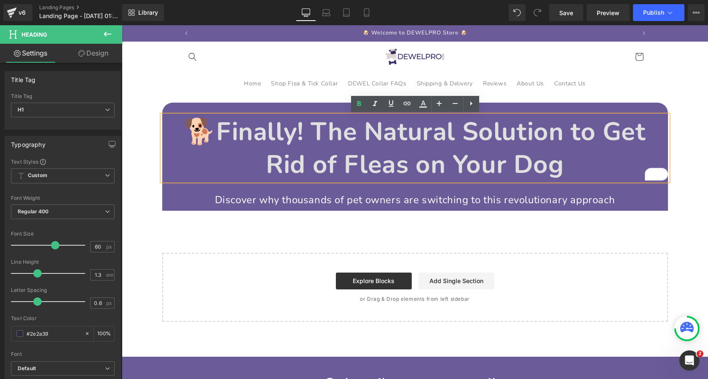
click at [143, 167] on div "🐕 Finally! The Natural Solution to Get Rid of Fleas on Your Dog Heading Discove…" at bounding box center [415, 212] width 586 height 219
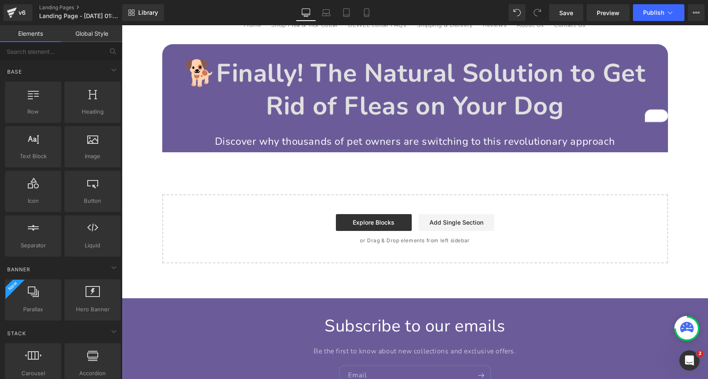
scroll to position [56, 0]
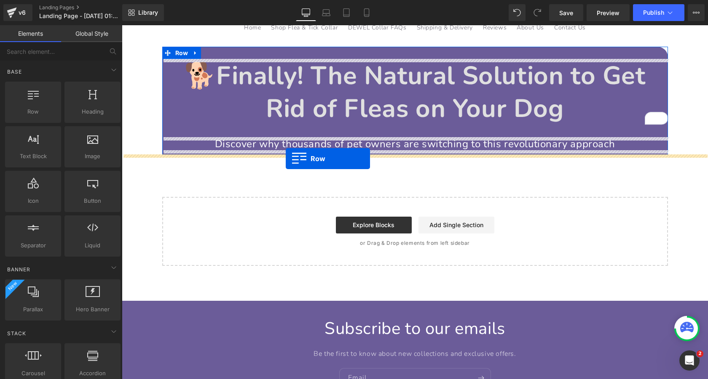
drag, startPoint x: 153, startPoint y: 132, endPoint x: 286, endPoint y: 159, distance: 135.4
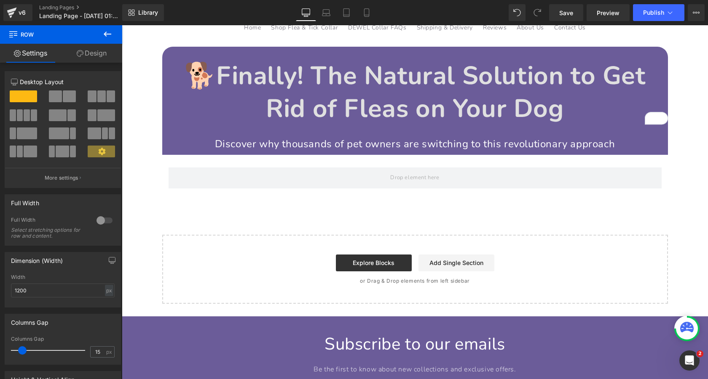
click at [106, 38] on icon at bounding box center [107, 34] width 10 height 10
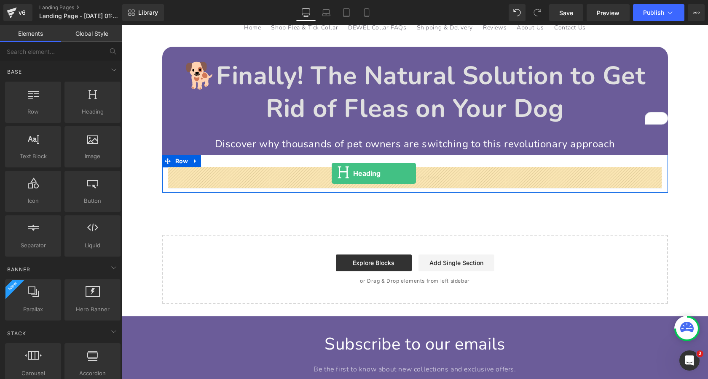
drag, startPoint x: 209, startPoint y: 133, endPoint x: 332, endPoint y: 175, distance: 130.0
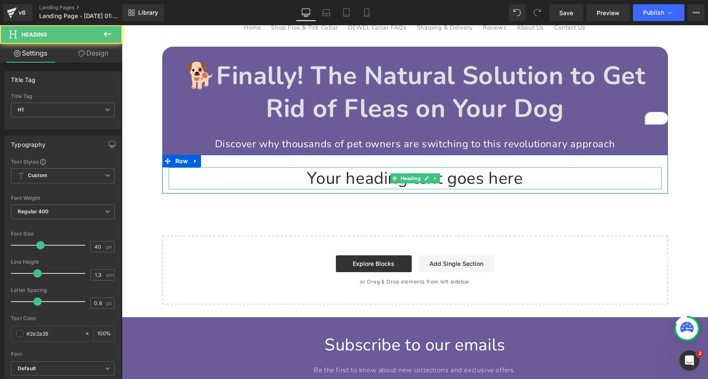
click at [365, 179] on h1 "Your heading text goes here" at bounding box center [414, 179] width 493 height 22
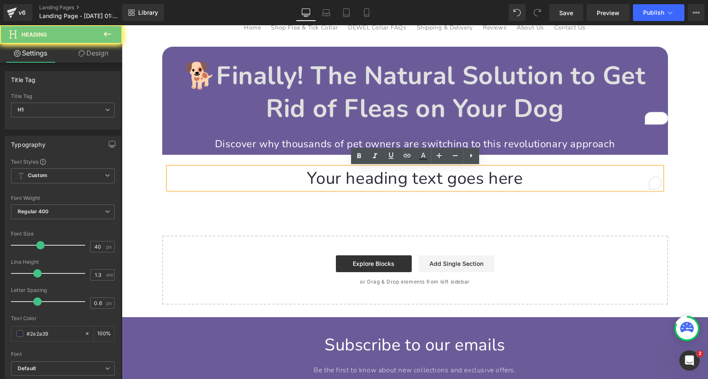
click at [365, 179] on h1 "Your heading text goes here" at bounding box center [414, 179] width 493 height 22
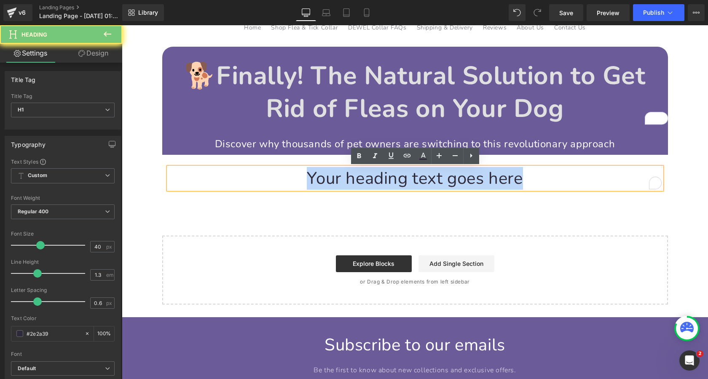
click at [365, 179] on h1 "Your heading text goes here" at bounding box center [414, 179] width 493 height 22
paste div "To enrich screen reader interactions, please activate Accessibility in Grammarl…"
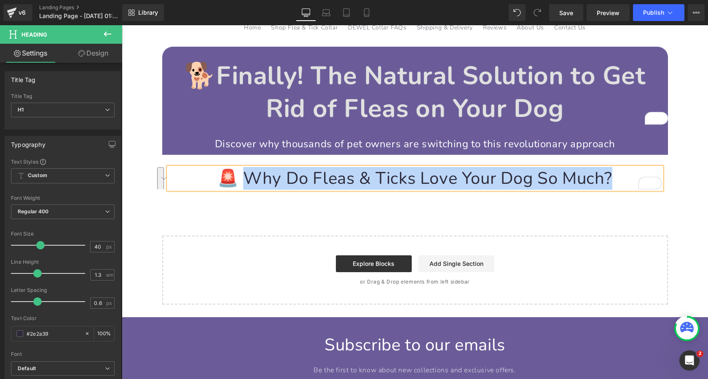
drag, startPoint x: 242, startPoint y: 176, endPoint x: 610, endPoint y: 176, distance: 367.7
click at [610, 176] on h1 "🚨 Why Do Fleas & Ticks Love Your Dog So Much?" at bounding box center [414, 179] width 493 height 22
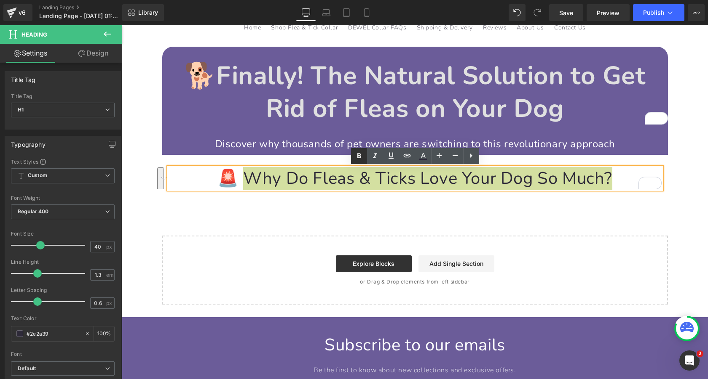
click at [357, 157] on icon at bounding box center [359, 155] width 4 height 5
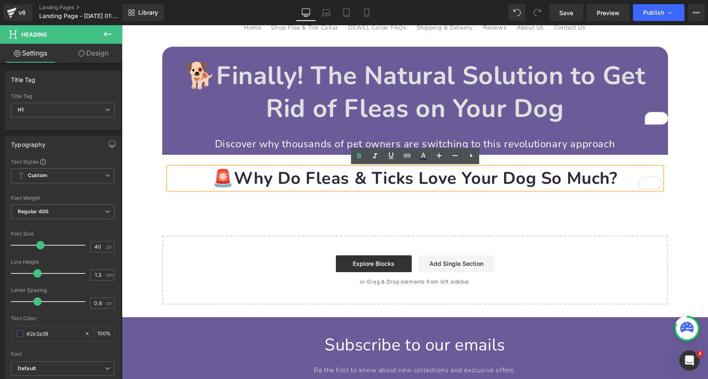
click at [332, 178] on span "Why Do Fleas & Ticks Love Your Dog So Much?" at bounding box center [425, 178] width 383 height 23
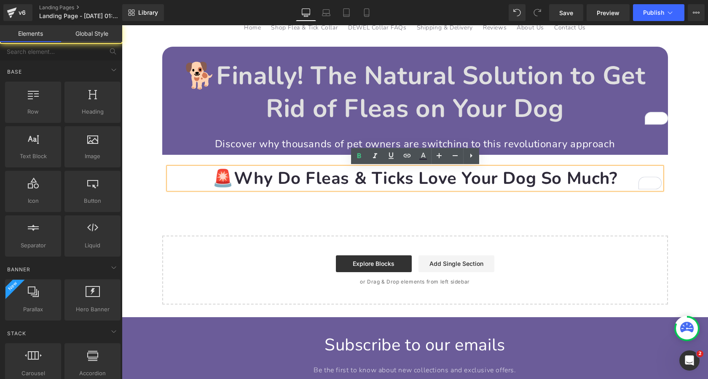
click at [146, 162] on div "🐕 Finally! The Natural Solution to Get Rid of Fleas on Your Dog Heading Discove…" at bounding box center [415, 176] width 586 height 258
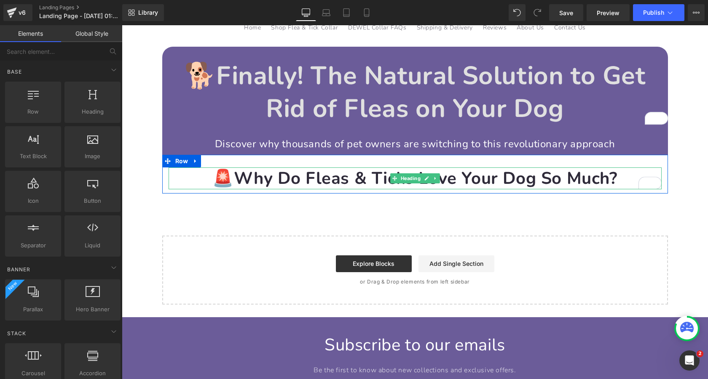
click at [267, 177] on span "Why Do Fleas & Ticks Love Your Dog So Much?" at bounding box center [425, 178] width 383 height 23
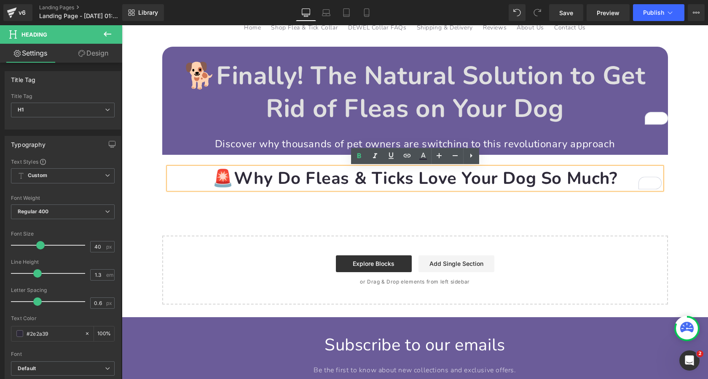
click at [189, 156] on div "🚨 Why Do Fleas & Ticks Love Your Dog So Much? Heading Row" at bounding box center [414, 174] width 505 height 39
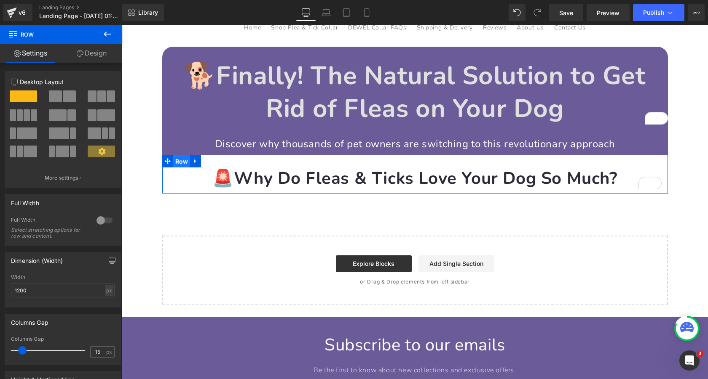
click at [180, 162] on span "Row" at bounding box center [181, 161] width 17 height 13
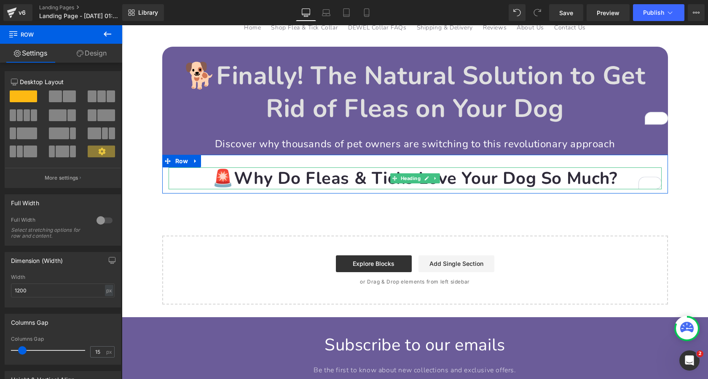
click at [252, 180] on span "Why Do Fleas & Ticks Love Your Dog So Much?" at bounding box center [425, 178] width 383 height 23
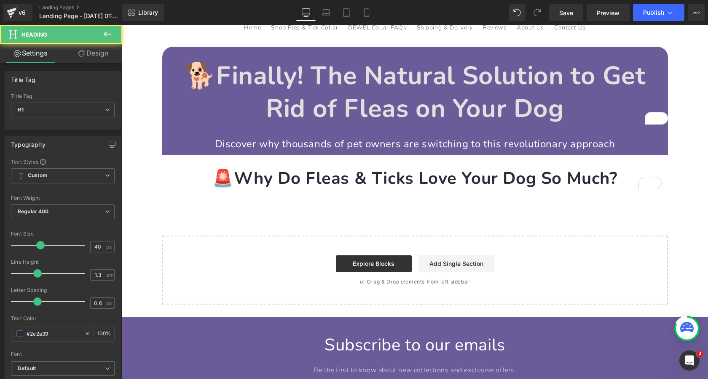
click at [97, 56] on link "Design" at bounding box center [93, 53] width 61 height 19
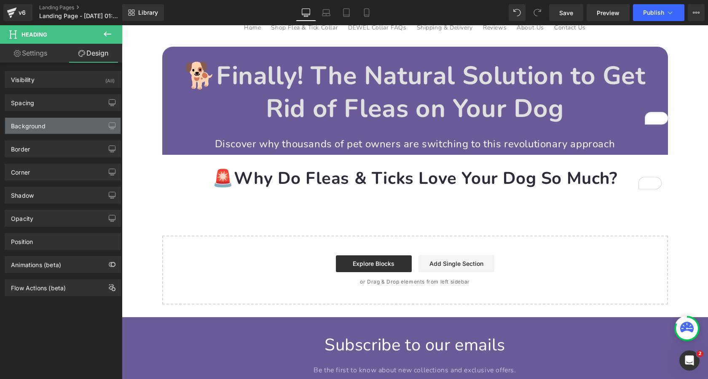
click at [54, 126] on div "Background" at bounding box center [62, 126] width 115 height 16
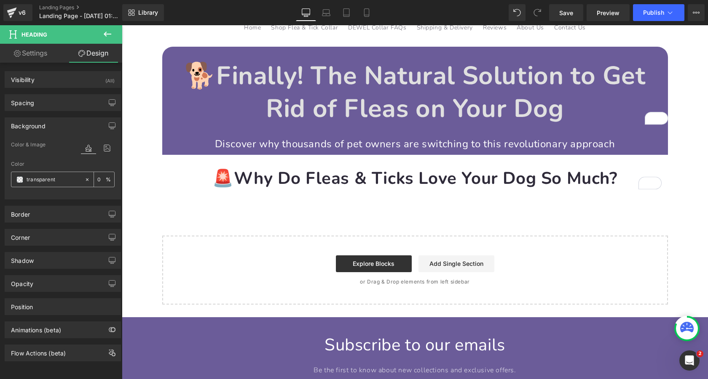
click at [48, 182] on input "transparent" at bounding box center [54, 179] width 54 height 9
paste input "#FFF5F5"
type input "#FFF5F5"
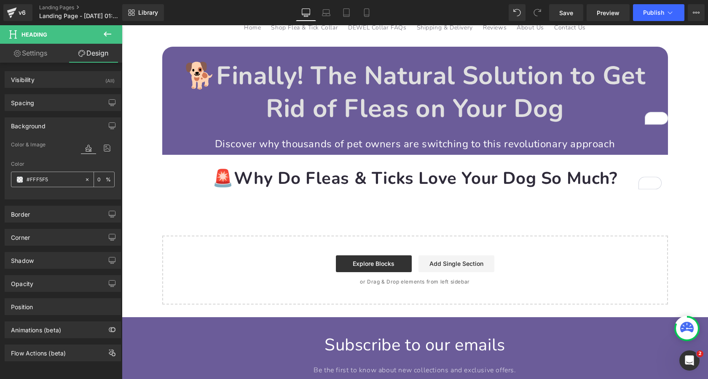
type input "100"
type input "#fff5f5"
click at [49, 160] on div "Color & Image color" at bounding box center [63, 150] width 104 height 21
click at [67, 123] on div "Background" at bounding box center [62, 126] width 115 height 16
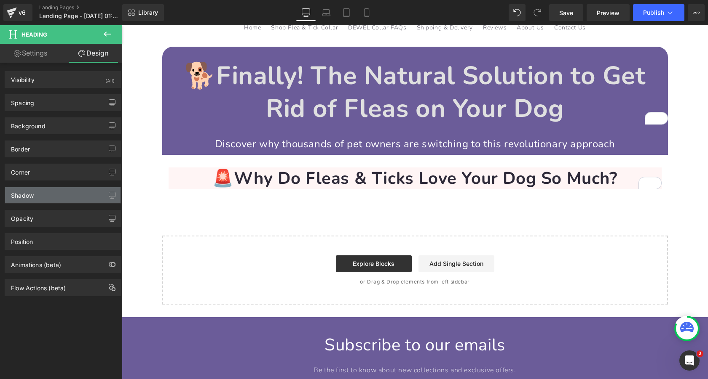
click at [52, 197] on div "Shadow" at bounding box center [62, 195] width 115 height 16
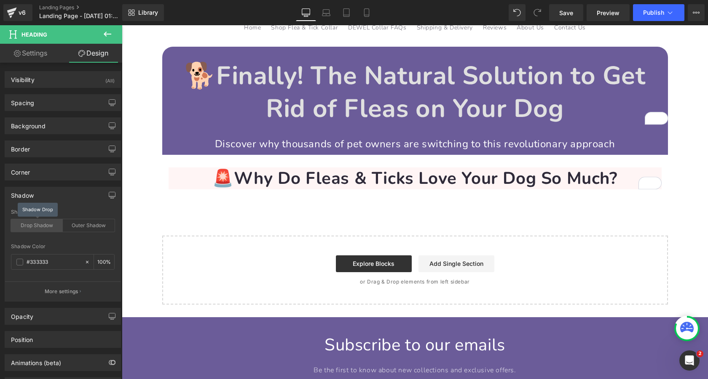
click at [40, 227] on div "Drop Shadow" at bounding box center [37, 225] width 52 height 13
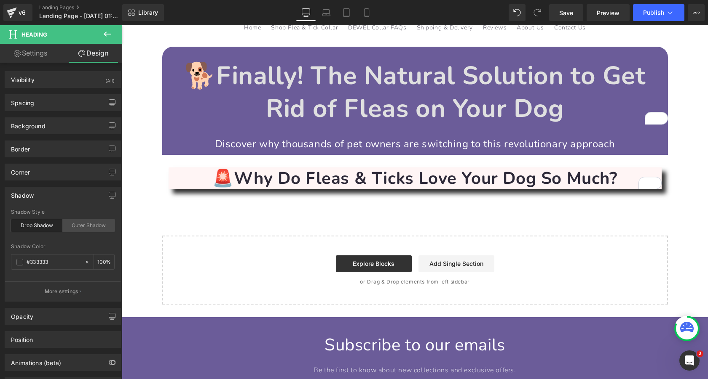
click at [84, 222] on div "Outer Shadow" at bounding box center [89, 225] width 52 height 13
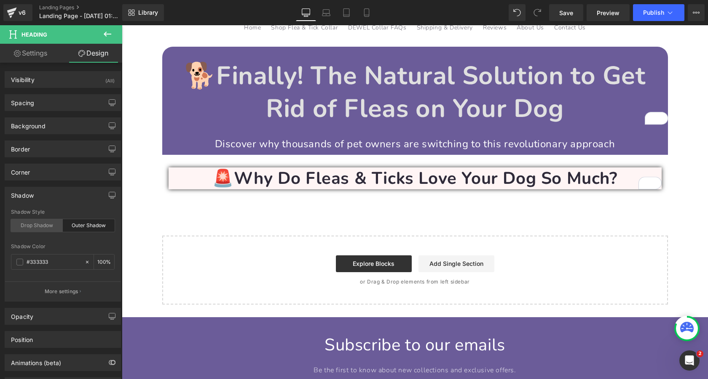
click at [45, 224] on div "Drop Shadow" at bounding box center [37, 225] width 52 height 13
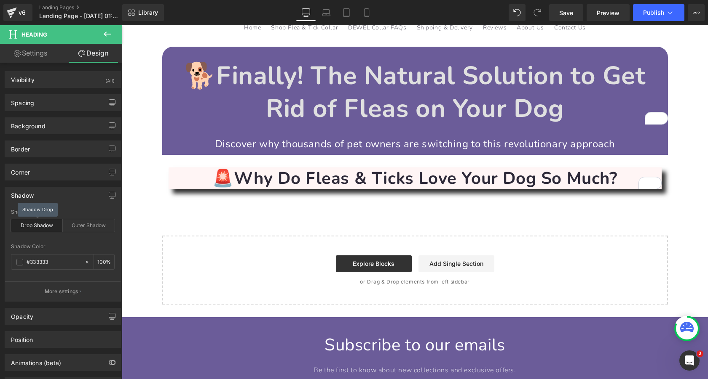
click at [48, 226] on div "Drop Shadow" at bounding box center [37, 225] width 52 height 13
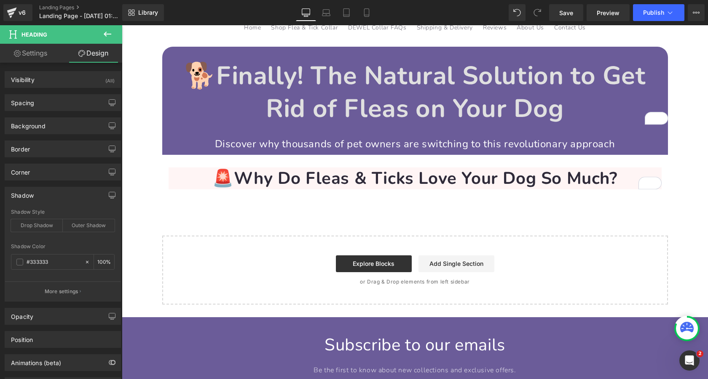
click at [54, 194] on div "Shadow" at bounding box center [62, 195] width 115 height 16
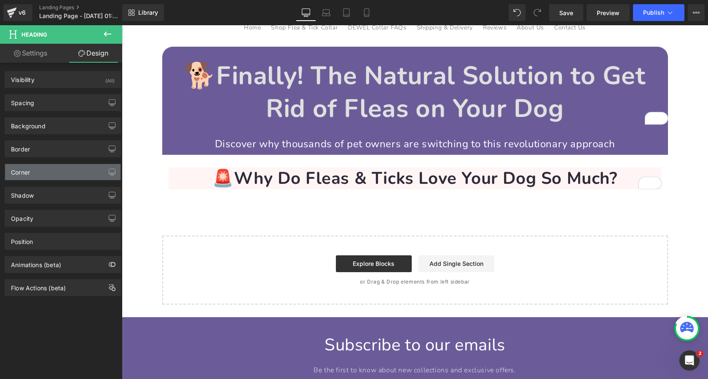
click at [51, 175] on div "Corner" at bounding box center [62, 172] width 115 height 16
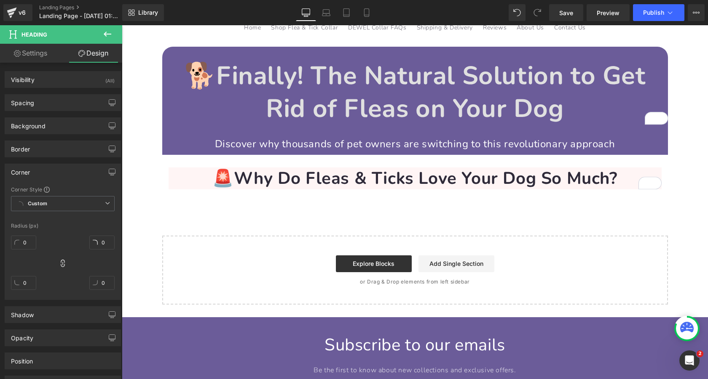
click at [46, 173] on div "Corner" at bounding box center [62, 172] width 115 height 16
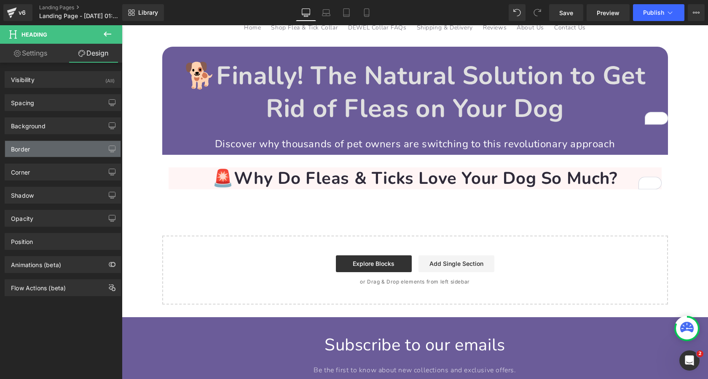
click at [45, 151] on div "Border" at bounding box center [62, 149] width 115 height 16
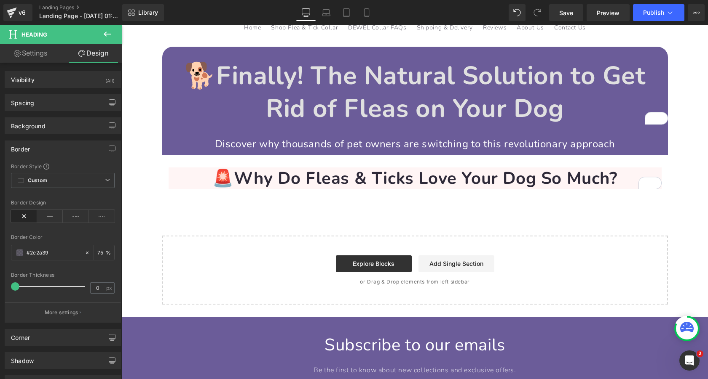
click at [57, 151] on div "Border" at bounding box center [62, 149] width 115 height 16
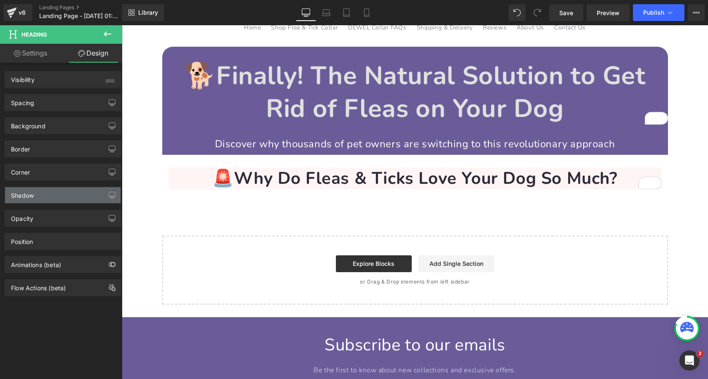
click at [54, 195] on div "Shadow" at bounding box center [62, 195] width 115 height 16
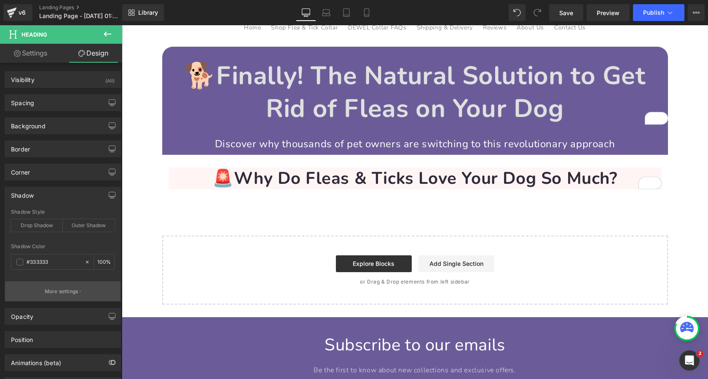
click at [59, 291] on p "More settings" at bounding box center [62, 292] width 34 height 8
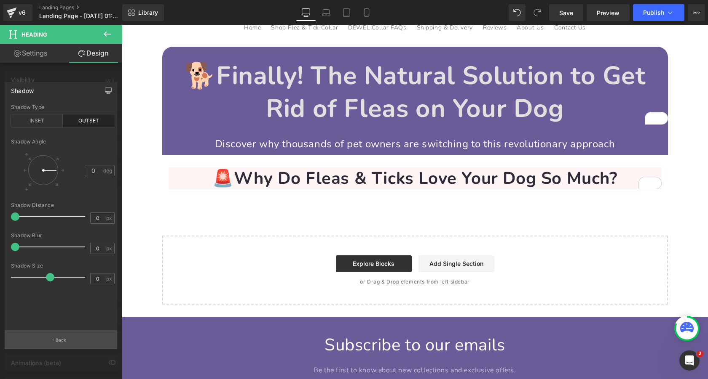
click at [63, 339] on p "Back" at bounding box center [61, 340] width 11 height 6
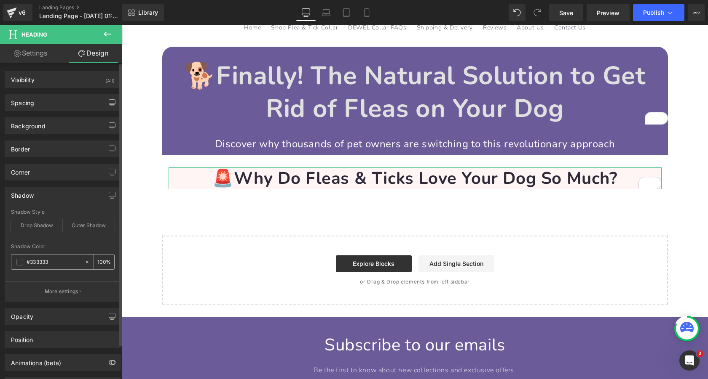
click at [48, 261] on input "#333333" at bounding box center [54, 262] width 54 height 9
paste input "E53E3E"
type input "#e53e3e"
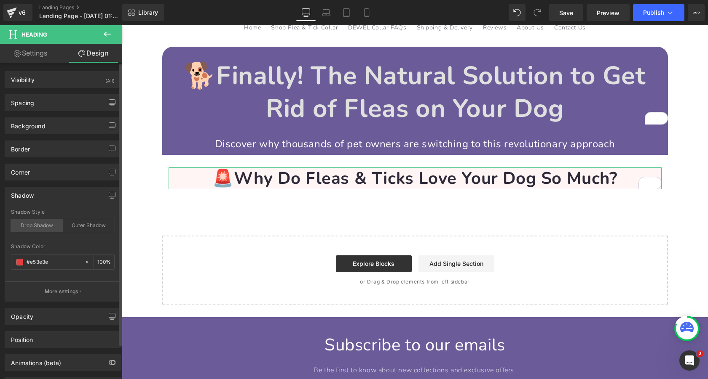
click at [40, 227] on div "Drop Shadow" at bounding box center [37, 225] width 52 height 13
type input "45"
type input "14"
type input "10"
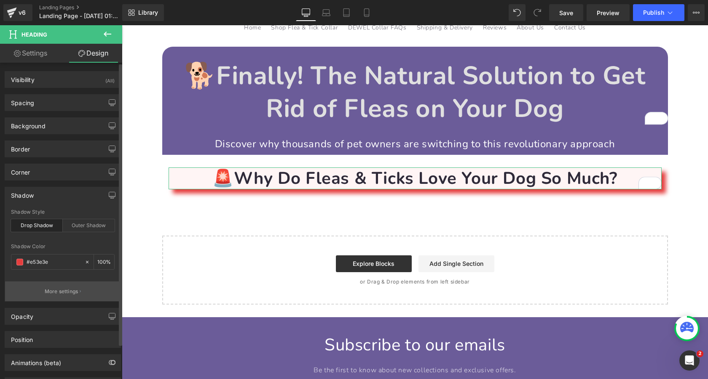
click at [66, 294] on p "More settings" at bounding box center [62, 292] width 34 height 8
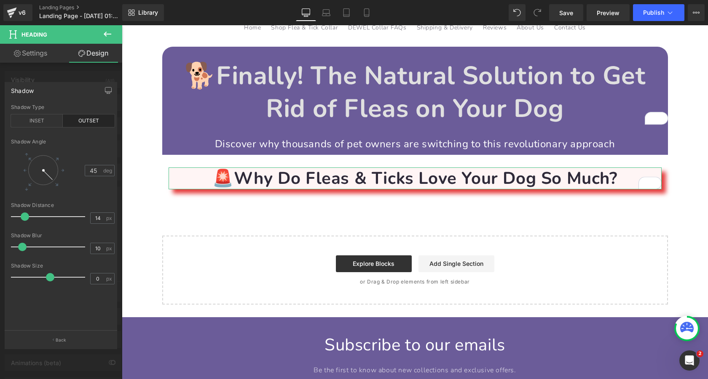
click at [39, 176] on div at bounding box center [43, 170] width 30 height 30
drag, startPoint x: 39, startPoint y: 176, endPoint x: 29, endPoint y: 181, distance: 11.0
click at [29, 181] on div at bounding box center [43, 170] width 30 height 30
type input "134"
click at [45, 117] on div "INSET" at bounding box center [37, 121] width 52 height 13
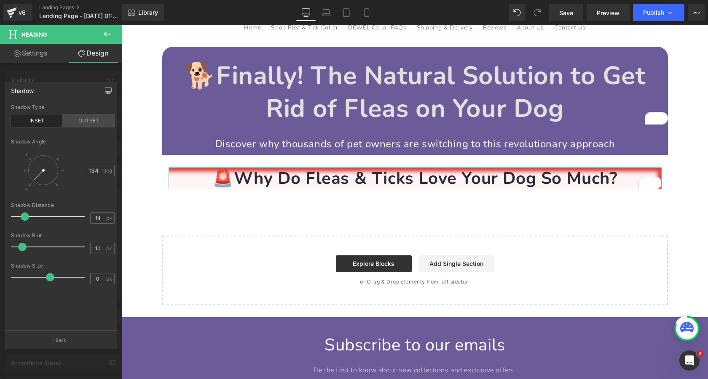
click at [86, 117] on div "OUTSET" at bounding box center [89, 121] width 52 height 13
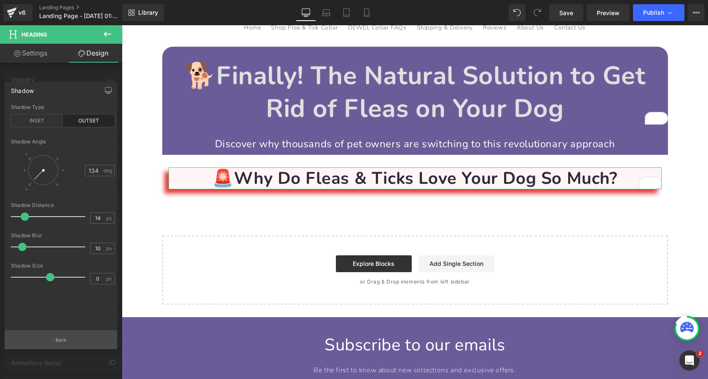
click at [72, 337] on button "Back" at bounding box center [61, 340] width 112 height 19
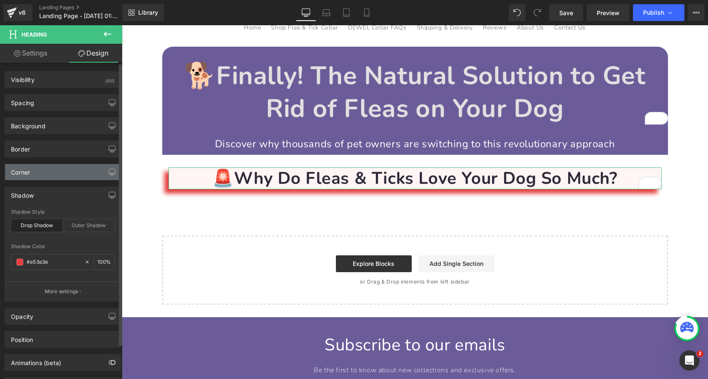
click at [61, 173] on div "Corner" at bounding box center [62, 172] width 115 height 16
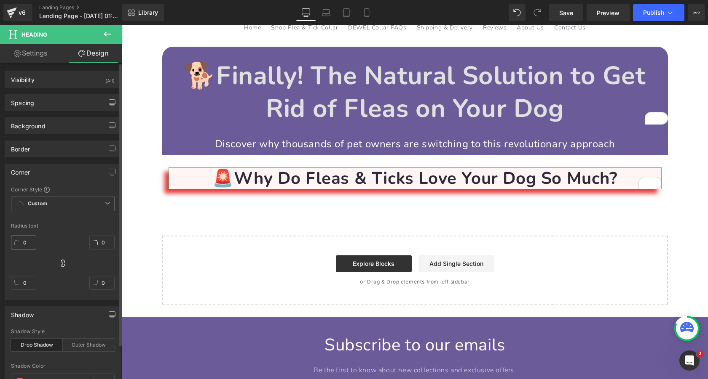
click at [25, 239] on input "0" at bounding box center [23, 243] width 25 height 14
type input "2"
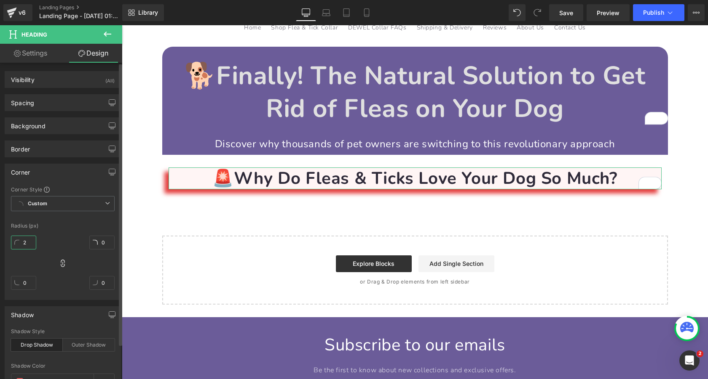
type input "2"
type input "255"
type input "25"
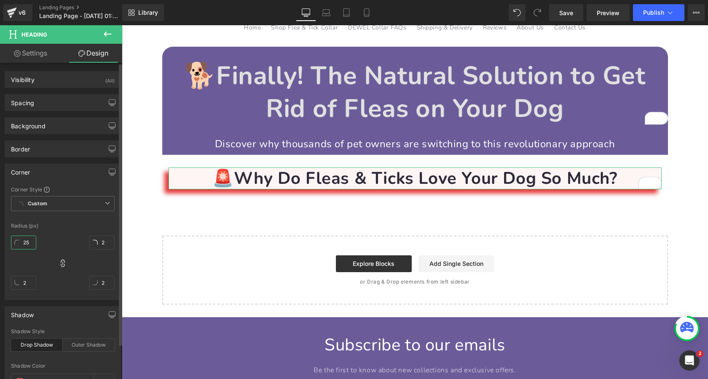
type input "25"
type input "255"
type input "25"
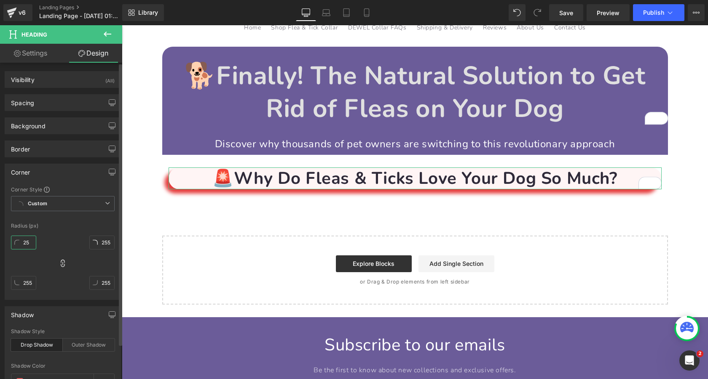
type input "25"
click at [104, 241] on input "25" at bounding box center [101, 243] width 25 height 14
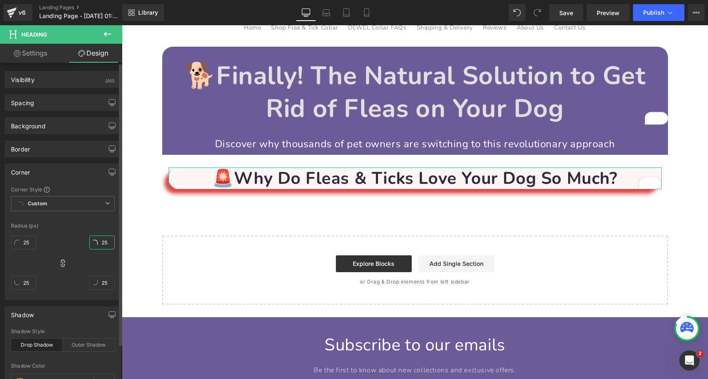
click at [104, 241] on input "25" at bounding box center [101, 243] width 25 height 14
type input "0"
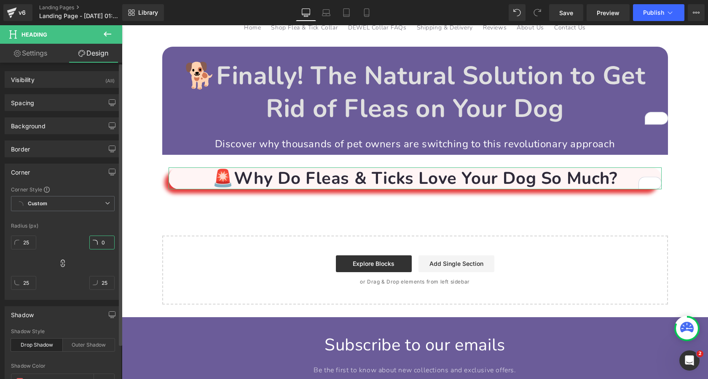
type input "0"
click at [102, 285] on input "0" at bounding box center [101, 283] width 25 height 14
click at [30, 243] on input "0" at bounding box center [23, 243] width 25 height 14
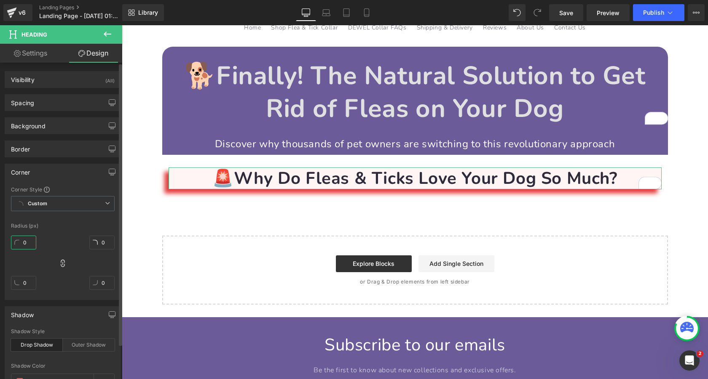
click at [30, 243] on input "0" at bounding box center [23, 243] width 25 height 14
type input "2"
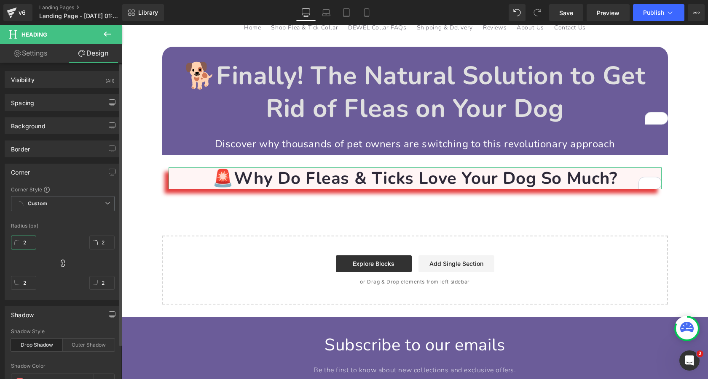
type input "25"
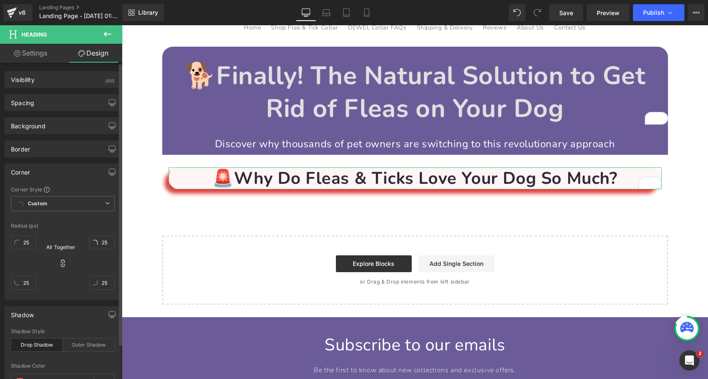
click at [60, 263] on icon at bounding box center [63, 263] width 8 height 8
click at [100, 243] on input "25" at bounding box center [101, 243] width 25 height 14
type input "0"
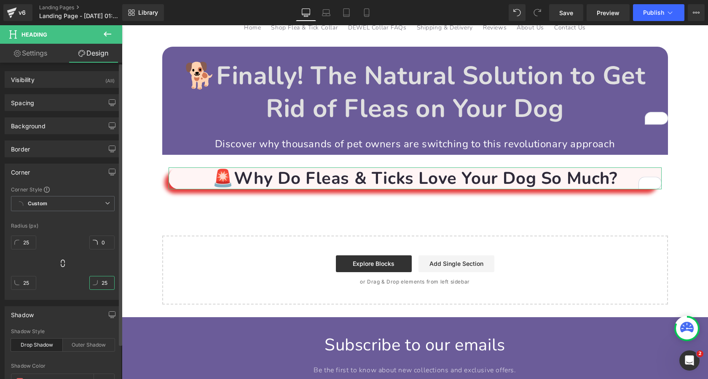
click at [107, 284] on input "25" at bounding box center [101, 283] width 25 height 14
type input "0"
click at [104, 262] on div "25px 25 0px 0 25px 25 0px 0" at bounding box center [63, 265] width 104 height 67
click at [80, 171] on div "Corner" at bounding box center [62, 172] width 115 height 16
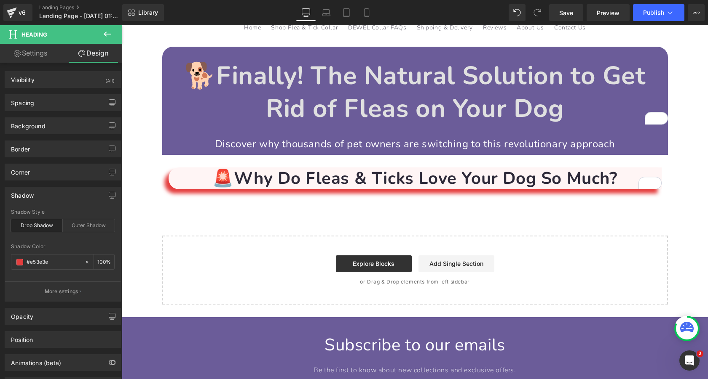
click at [109, 32] on icon at bounding box center [107, 34] width 10 height 10
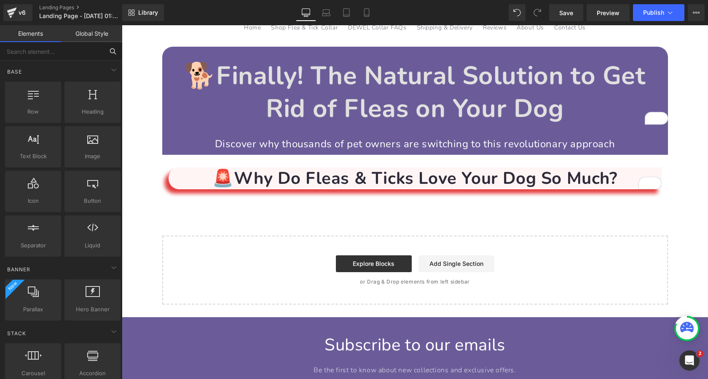
click at [52, 55] on input "text" at bounding box center [52, 51] width 104 height 19
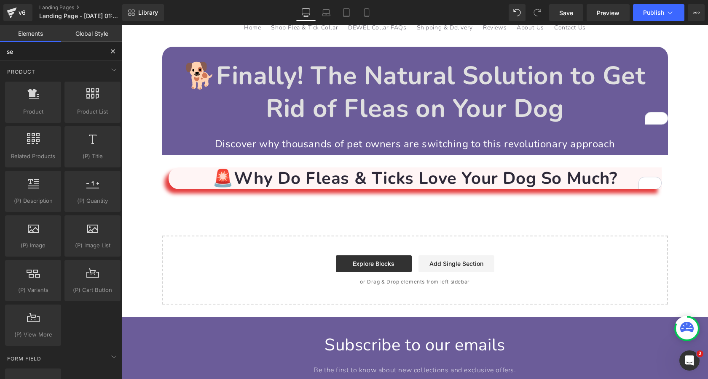
type input "sep"
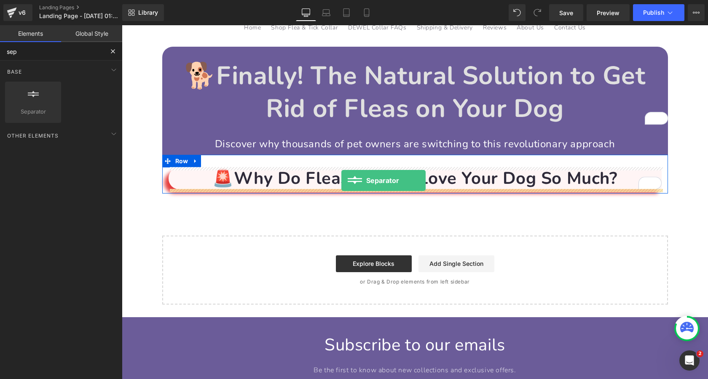
drag, startPoint x: 152, startPoint y: 131, endPoint x: 341, endPoint y: 178, distance: 195.3
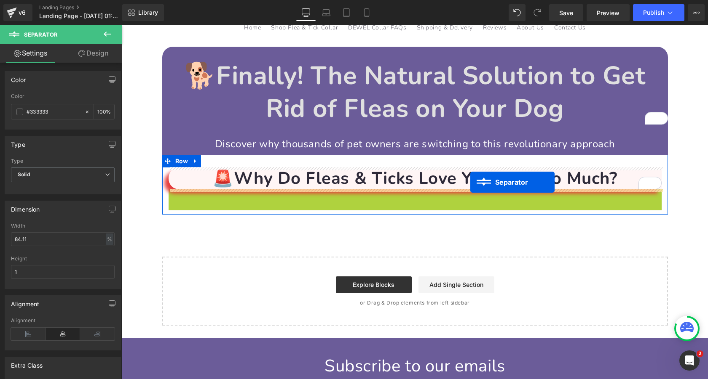
drag, startPoint x: 398, startPoint y: 193, endPoint x: 470, endPoint y: 182, distance: 73.3
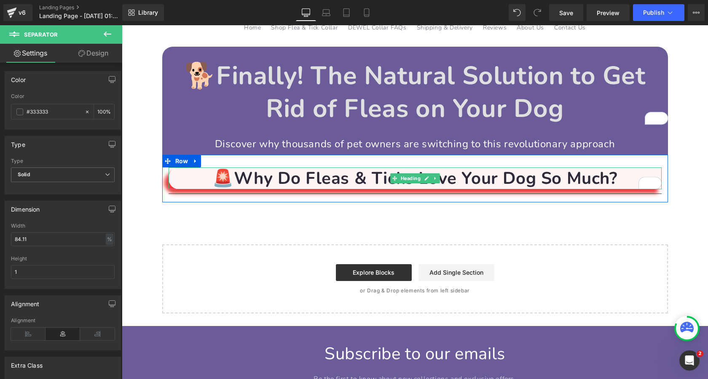
click at [571, 182] on span "Why Do Fleas & Ticks Love Your Dog So Much?" at bounding box center [425, 178] width 383 height 23
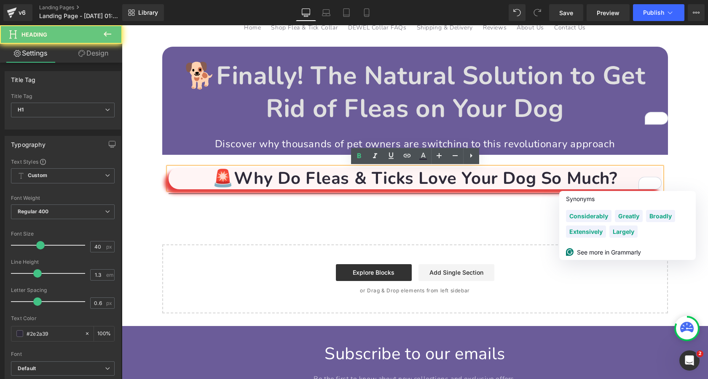
click at [615, 182] on span "Why Do Fleas & Ticks Love Your Dog So Much?" at bounding box center [425, 178] width 383 height 23
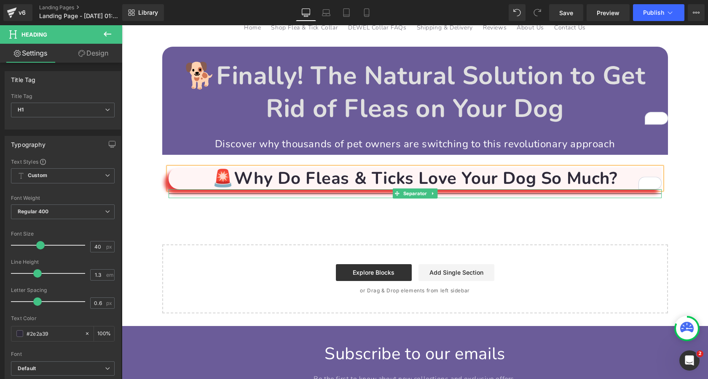
click at [308, 195] on hr at bounding box center [414, 196] width 493 height 5
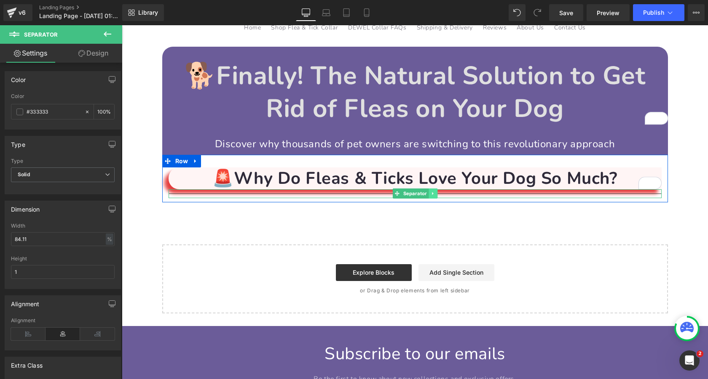
click at [432, 194] on icon at bounding box center [432, 193] width 1 height 3
click at [438, 194] on icon at bounding box center [437, 194] width 5 height 5
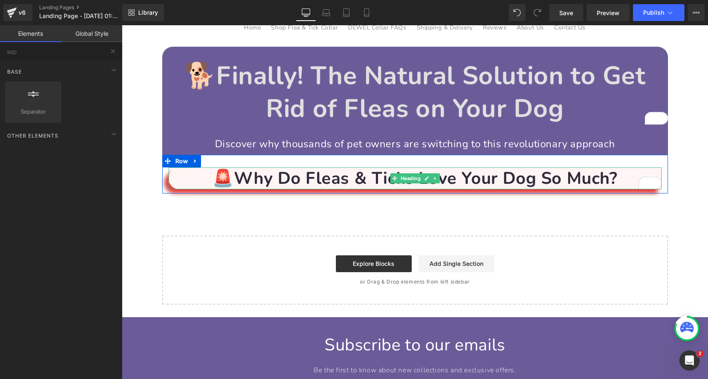
click at [620, 179] on h1 "🚨 Why Do Fleas & Ticks Love Your Dog So Much?" at bounding box center [414, 179] width 493 height 22
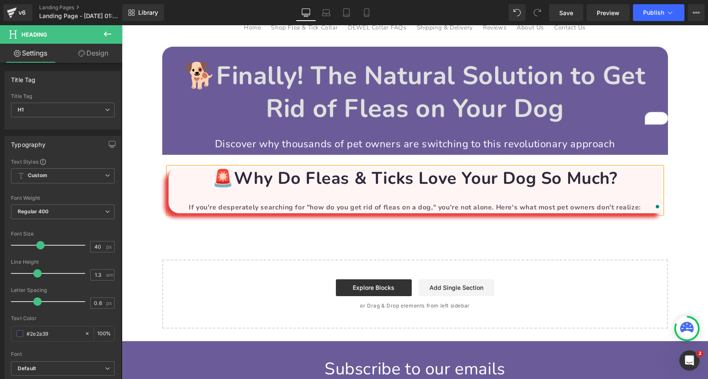
scroll to position [84, 0]
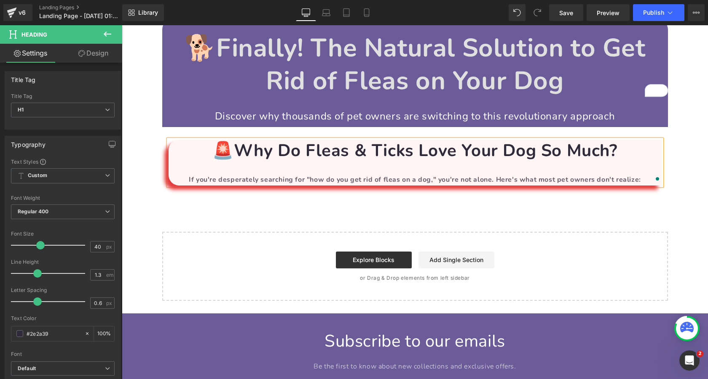
click at [271, 181] on span "If you're desperately searching for "how do you get rid of fleas on a dog," you…" at bounding box center [415, 179] width 452 height 9
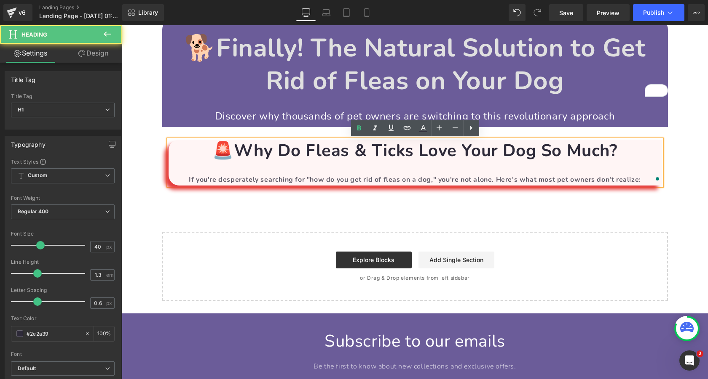
click at [273, 150] on span "Why Do Fleas & Ticks Love Your Dog So Much?" at bounding box center [425, 150] width 383 height 23
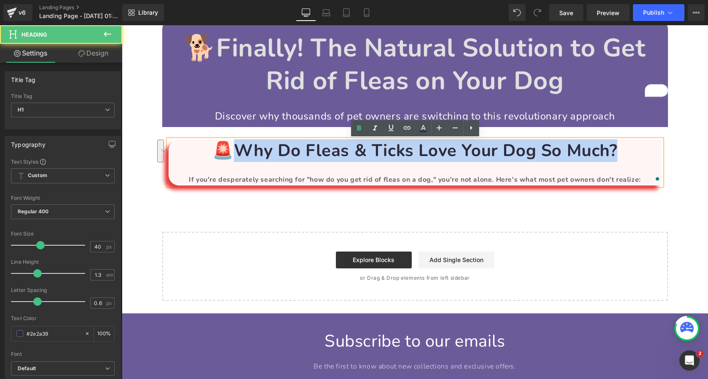
drag, startPoint x: 237, startPoint y: 148, endPoint x: 616, endPoint y: 150, distance: 379.5
click at [616, 150] on span "Why Do Fleas & Ticks Love Your Dog So Much?" at bounding box center [425, 150] width 383 height 23
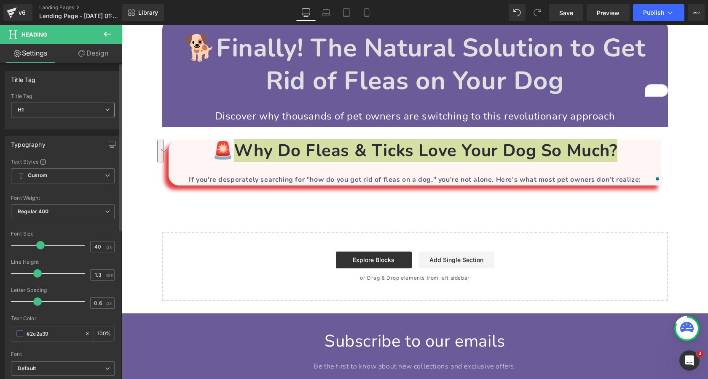
click at [75, 111] on span "H1" at bounding box center [63, 110] width 104 height 15
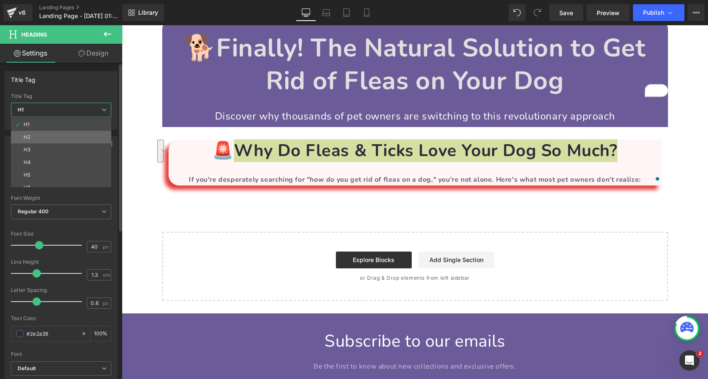
click at [70, 134] on li "H2" at bounding box center [63, 137] width 104 height 13
type input "24"
type input "100"
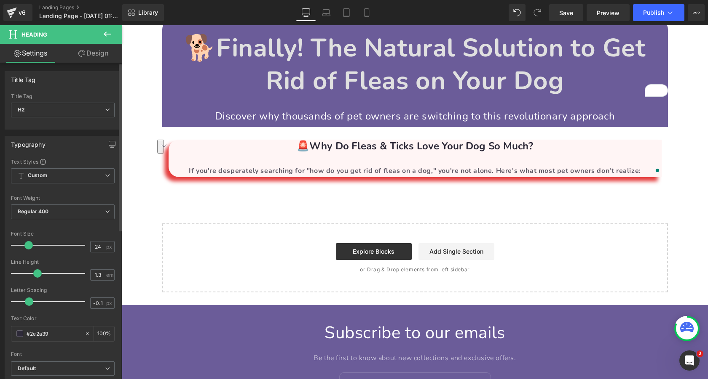
type input "0"
drag, startPoint x: 36, startPoint y: 299, endPoint x: 28, endPoint y: 299, distance: 8.0
click at [28, 299] on span at bounding box center [29, 302] width 8 height 8
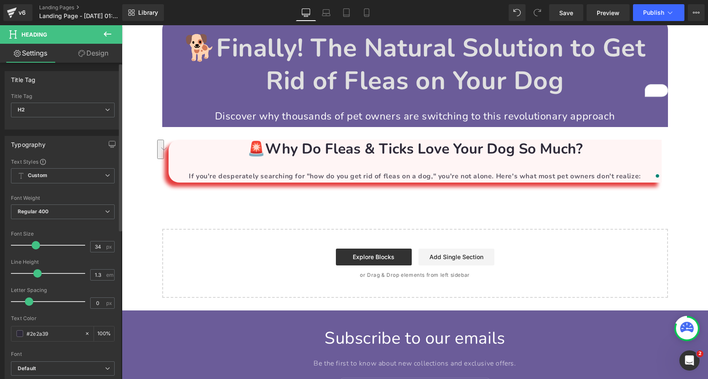
type input "35"
drag, startPoint x: 27, startPoint y: 244, endPoint x: 35, endPoint y: 244, distance: 7.6
click at [35, 244] on span at bounding box center [36, 245] width 8 height 8
type input "1.2"
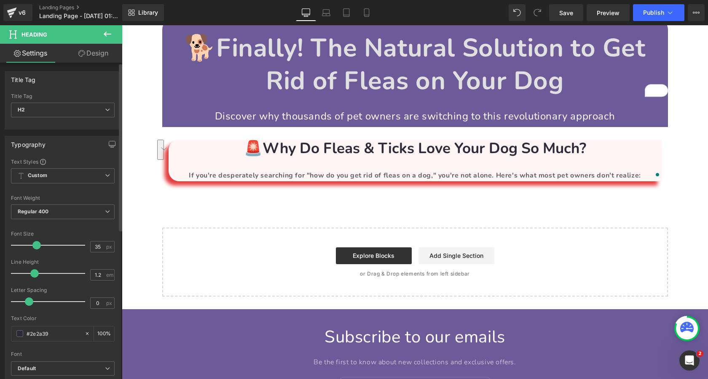
click at [33, 272] on span at bounding box center [34, 274] width 8 height 8
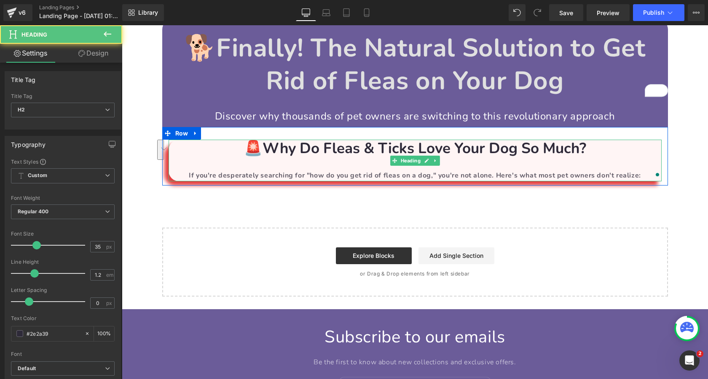
click at [338, 179] on span "If you're desperately searching for "how do you get rid of fleas on a dog," you…" at bounding box center [415, 175] width 452 height 9
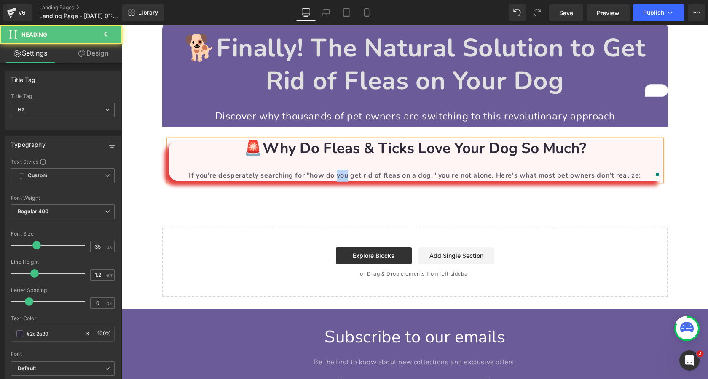
click at [338, 179] on span "If you're desperately searching for "how do you get rid of fleas on a dog," you…" at bounding box center [415, 175] width 452 height 9
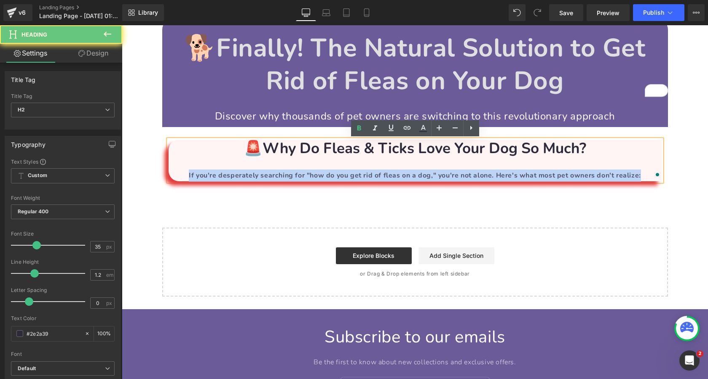
click at [338, 179] on span "If you're desperately searching for "how do you get rid of fleas on a dog," you…" at bounding box center [415, 175] width 452 height 9
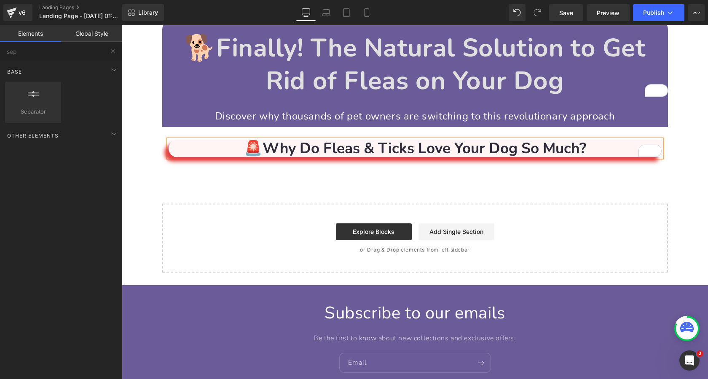
click at [143, 162] on div "🐕 Finally! The Natural Solution to Get Rid of Fleas on Your Dog Heading Discove…" at bounding box center [415, 146] width 586 height 254
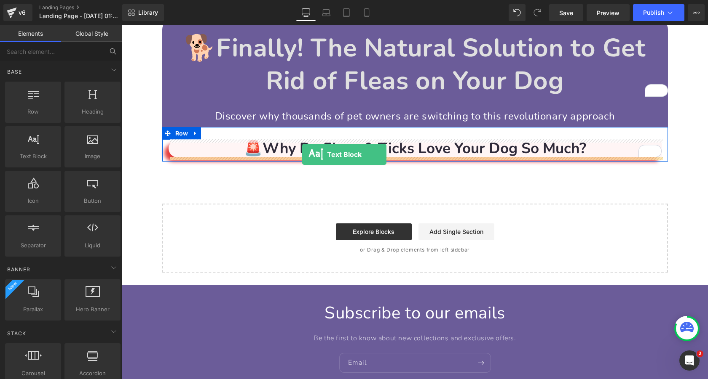
drag, startPoint x: 149, startPoint y: 176, endPoint x: 302, endPoint y: 155, distance: 154.0
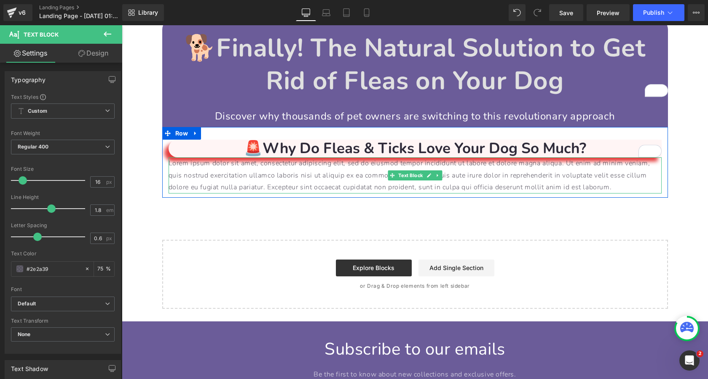
click at [311, 172] on p "Lorem ipsum dolor sit amet, consectetur adipiscing elit, sed do eiusmod tempor …" at bounding box center [414, 176] width 493 height 36
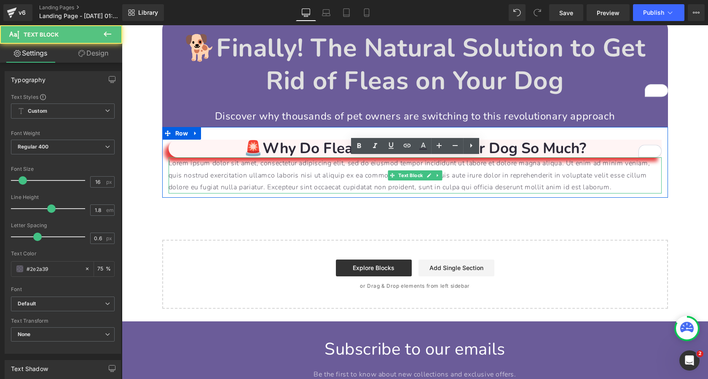
click at [311, 172] on p "Lorem ipsum dolor sit amet, consectetur adipiscing elit, sed do eiusmod tempor …" at bounding box center [414, 176] width 493 height 36
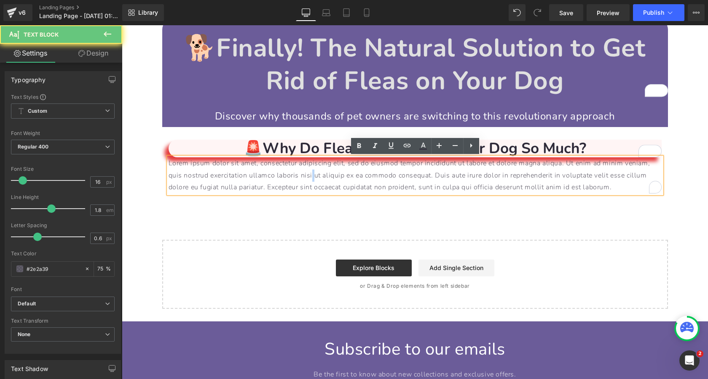
click at [311, 172] on p "Lorem ipsum dolor sit amet, consectetur adipiscing elit, sed do eiusmod tempor …" at bounding box center [414, 176] width 493 height 36
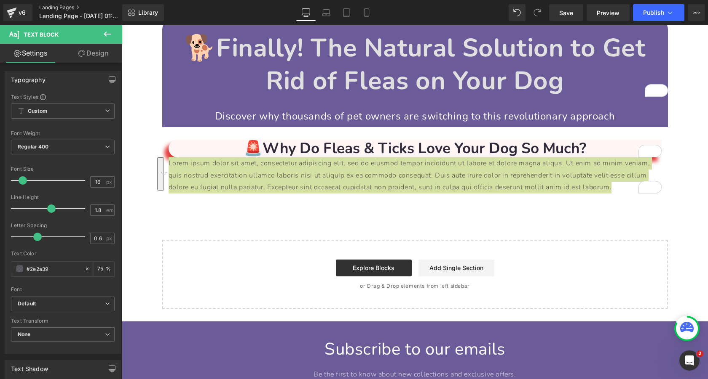
click at [64, 6] on link "Landing Pages" at bounding box center [87, 7] width 97 height 7
click at [565, 15] on span "Save" at bounding box center [566, 12] width 14 height 9
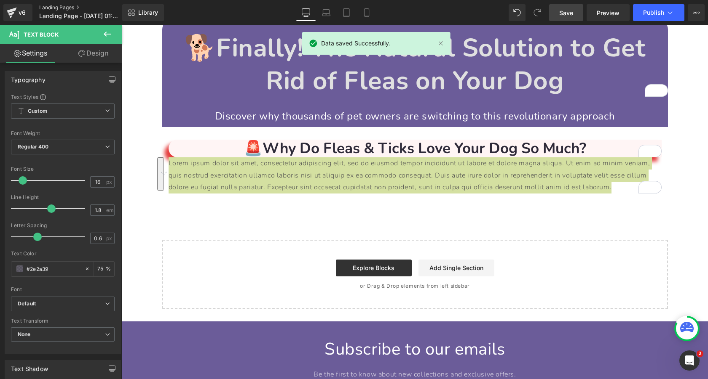
click at [60, 7] on link "Landing Pages" at bounding box center [87, 7] width 97 height 7
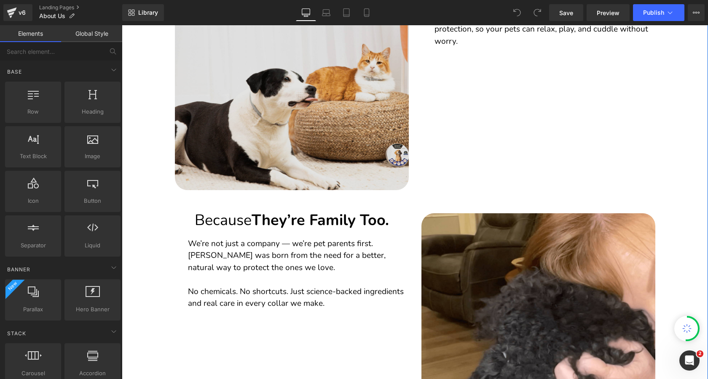
scroll to position [286, 0]
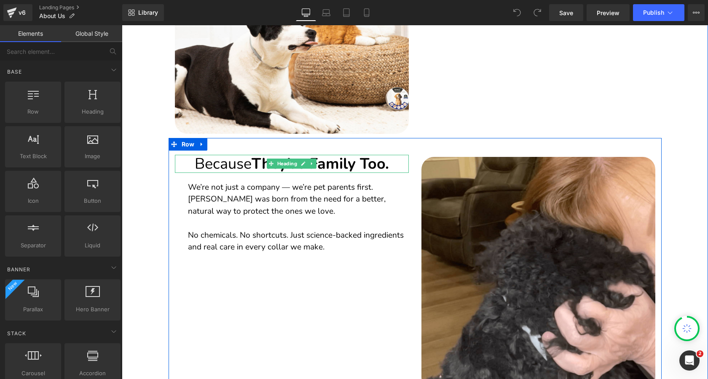
click at [254, 166] on strong "They’re Family Too." at bounding box center [319, 164] width 137 height 21
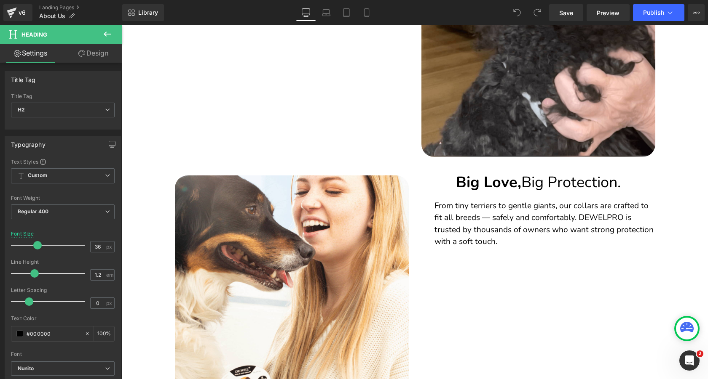
scroll to position [269, 0]
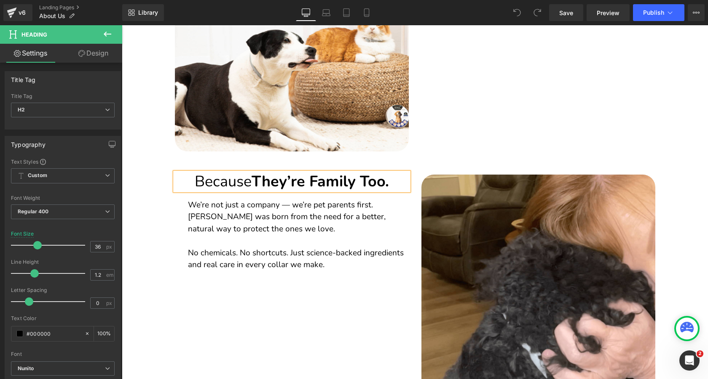
click at [254, 185] on strong "They’re Family Too." at bounding box center [319, 181] width 137 height 21
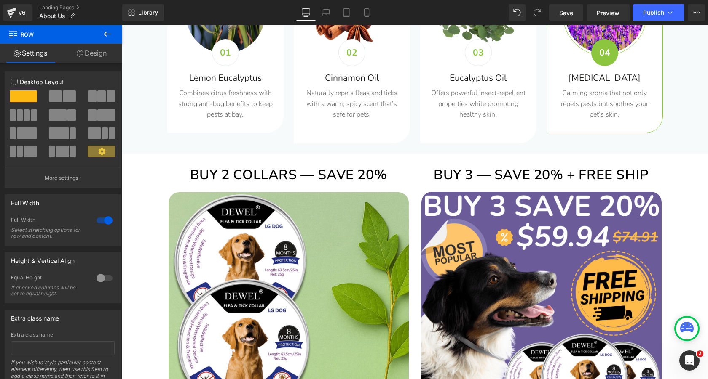
scroll to position [1787, 0]
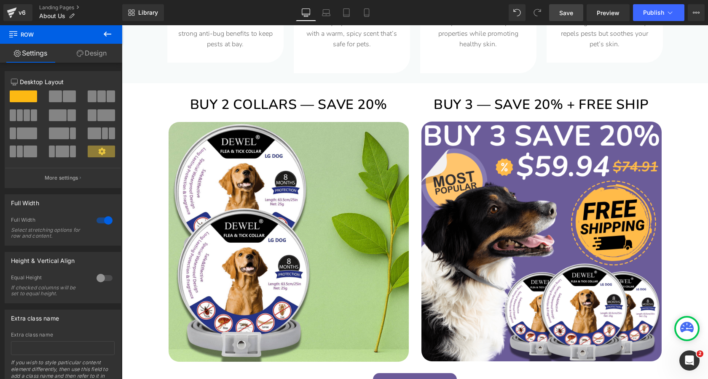
click at [569, 10] on span "Save" at bounding box center [566, 12] width 14 height 9
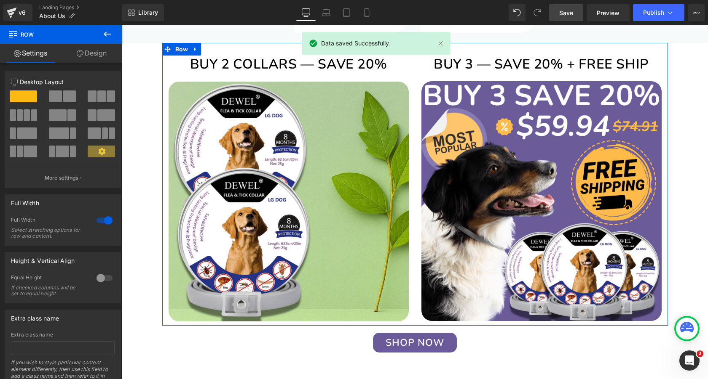
scroll to position [1877, 0]
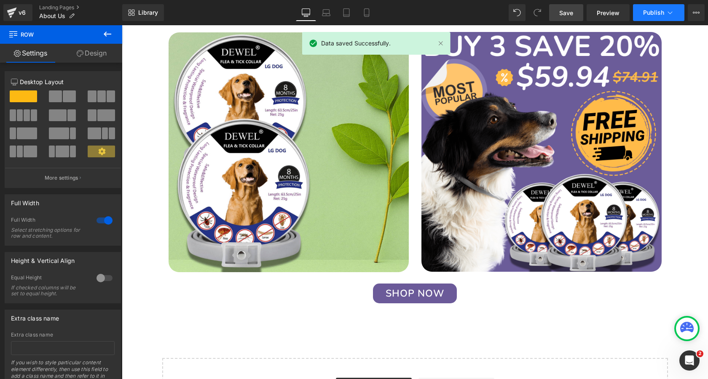
click at [650, 13] on span "Publish" at bounding box center [653, 12] width 21 height 7
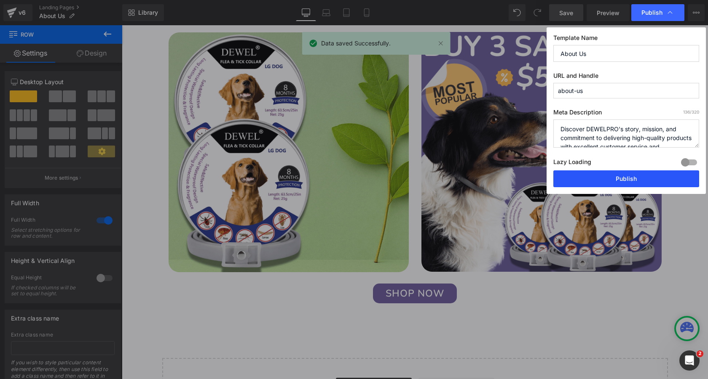
click at [601, 181] on button "Publish" at bounding box center [626, 179] width 146 height 17
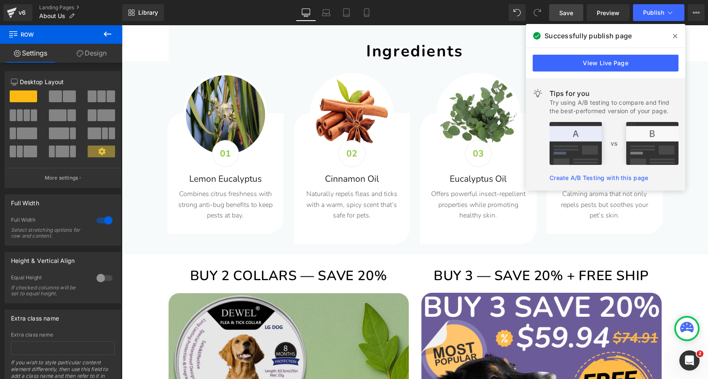
scroll to position [1614, 0]
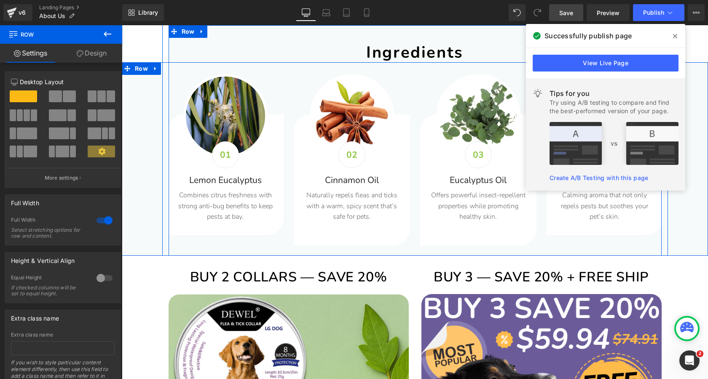
click at [160, 134] on div "Image 01 Text Block Lemon Eucalyptus Heading Combines citrus freshness with str…" at bounding box center [415, 159] width 586 height 194
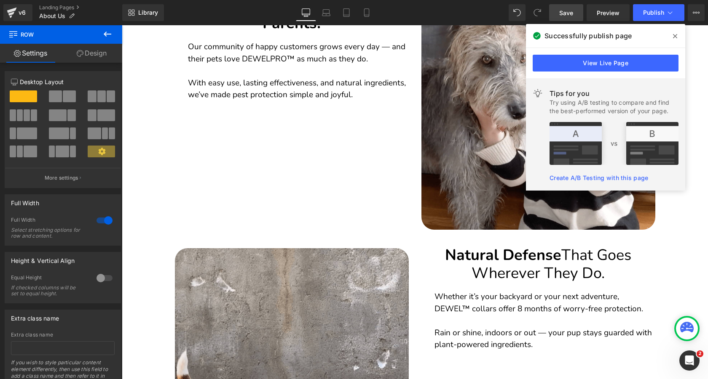
scroll to position [908, 0]
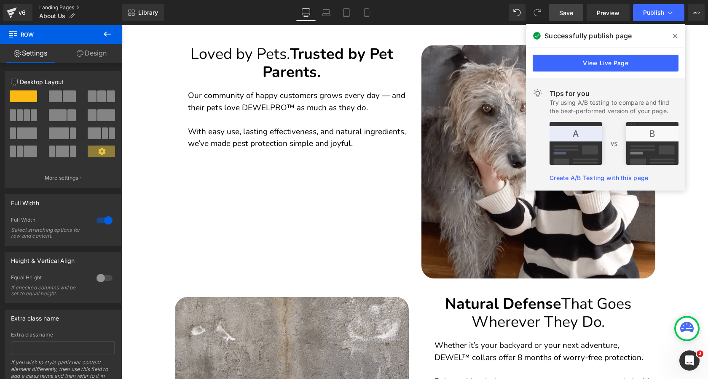
click at [57, 6] on link "Landing Pages" at bounding box center [80, 7] width 83 height 7
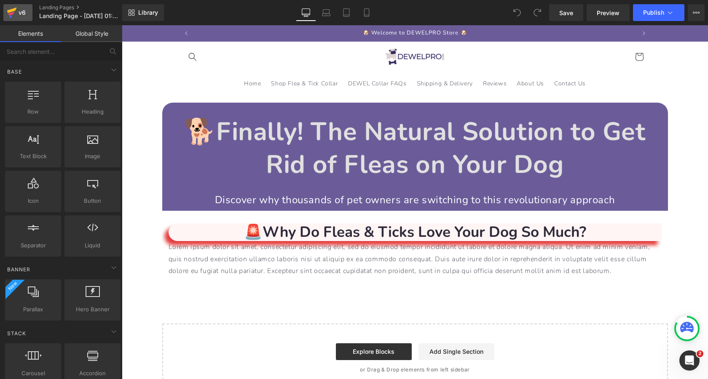
click at [11, 16] on icon at bounding box center [12, 12] width 10 height 21
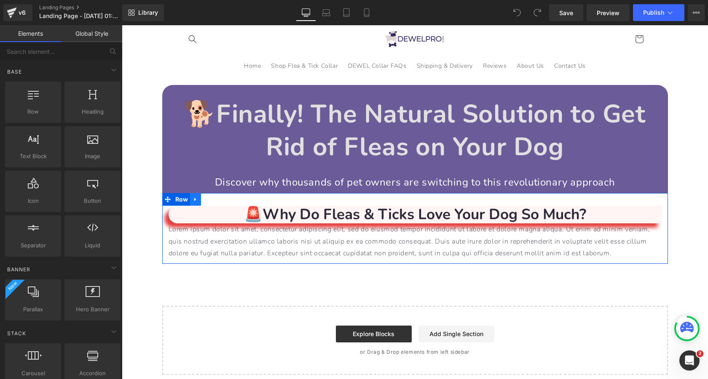
click at [196, 200] on icon at bounding box center [195, 199] width 6 height 6
click at [216, 200] on icon at bounding box center [217, 200] width 6 height 6
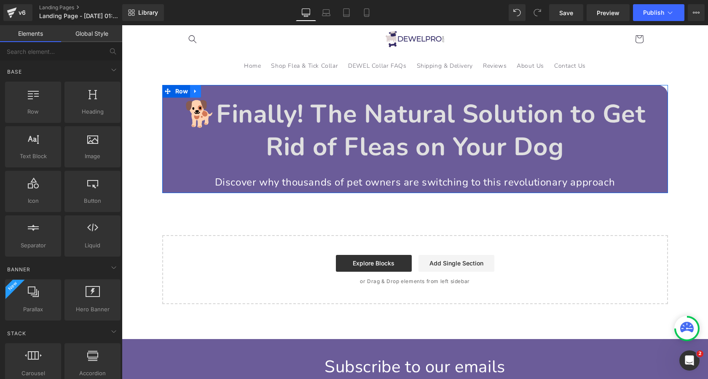
click at [194, 90] on icon at bounding box center [195, 91] width 2 height 4
click at [216, 91] on icon at bounding box center [217, 91] width 6 height 6
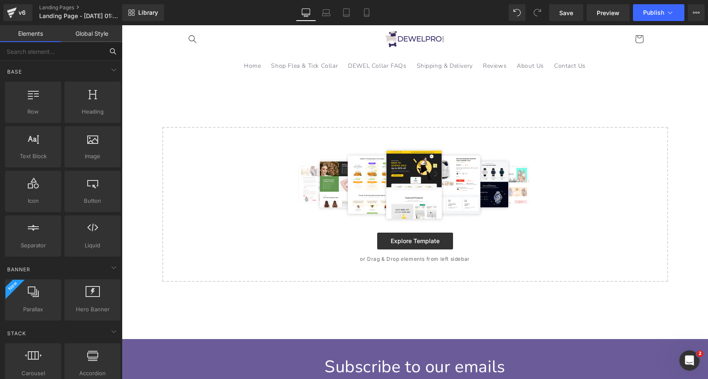
click at [75, 56] on input "text" at bounding box center [52, 51] width 104 height 19
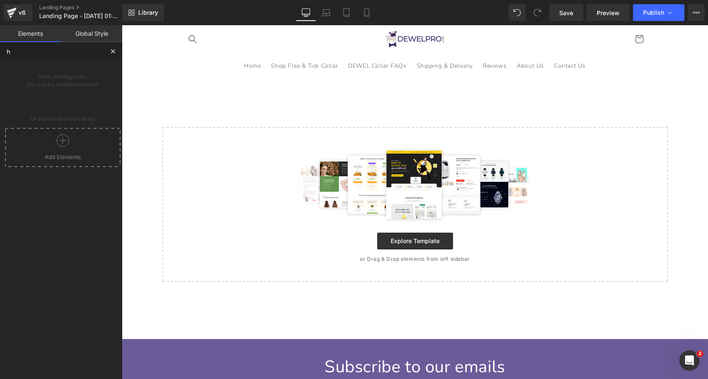
type input "ht"
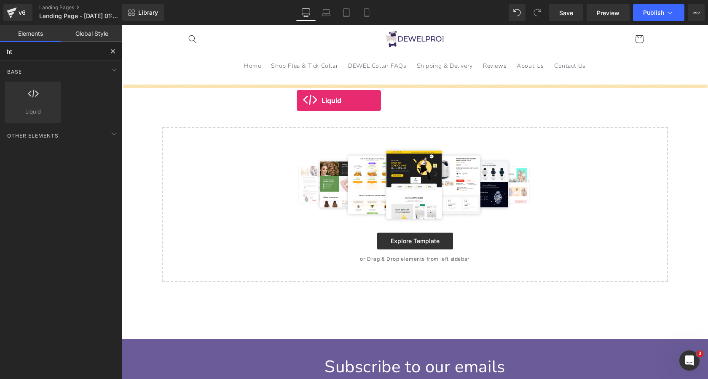
drag, startPoint x: 155, startPoint y: 127, endPoint x: 297, endPoint y: 101, distance: 143.9
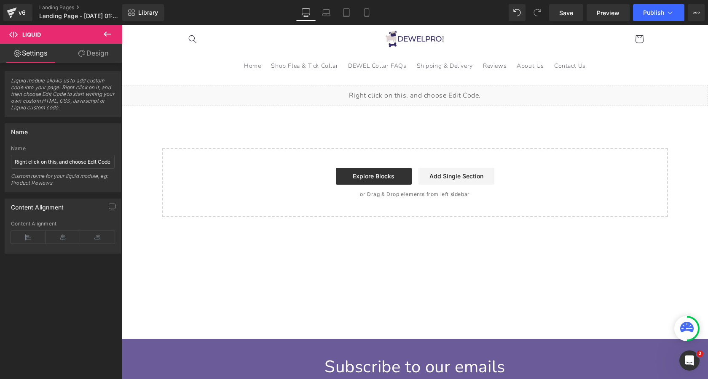
click at [424, 93] on div "Liquid" at bounding box center [415, 95] width 586 height 21
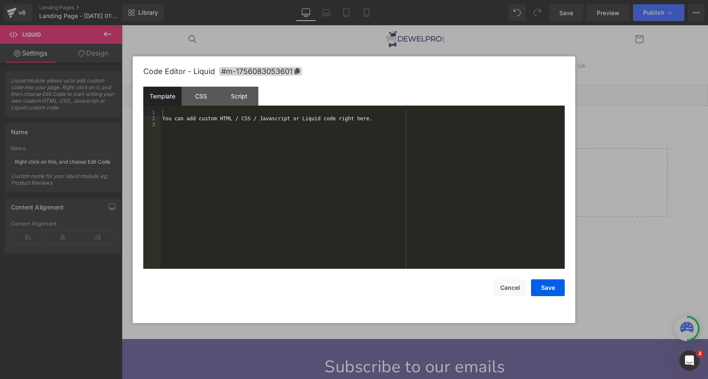
click at [318, 138] on div "You can add custom HTML / CSS / Javascript or Liquid code right here." at bounding box center [362, 195] width 404 height 171
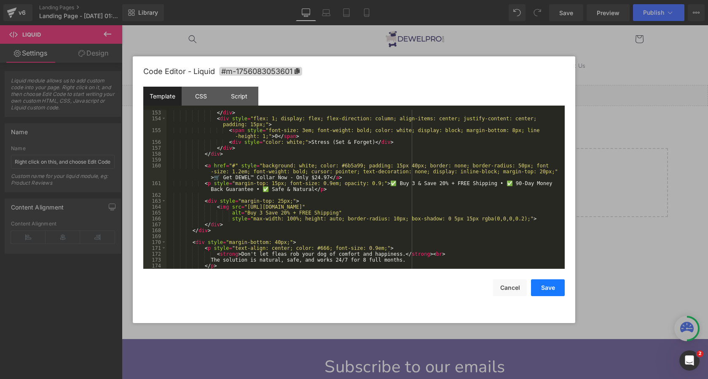
scroll to position [1527, 0]
click at [0, 0] on button "Save" at bounding box center [0, 0] width 0 height 0
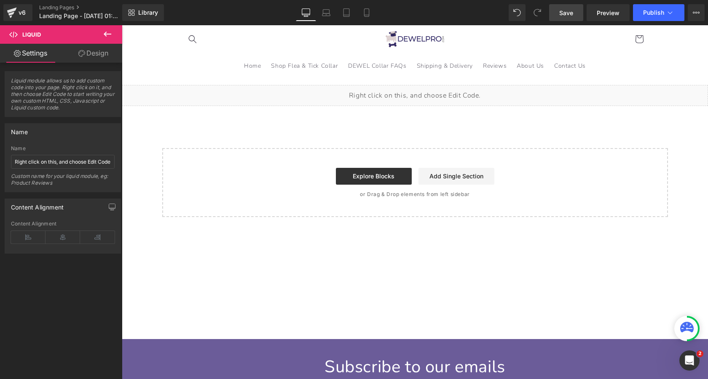
click at [566, 8] on span "Save" at bounding box center [566, 12] width 14 height 9
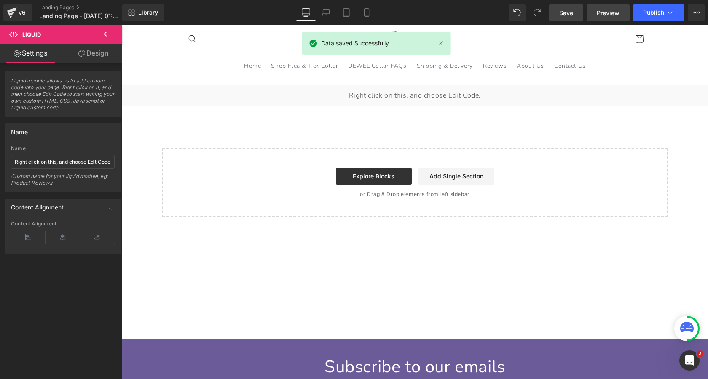
click at [607, 11] on span "Preview" at bounding box center [607, 12] width 23 height 9
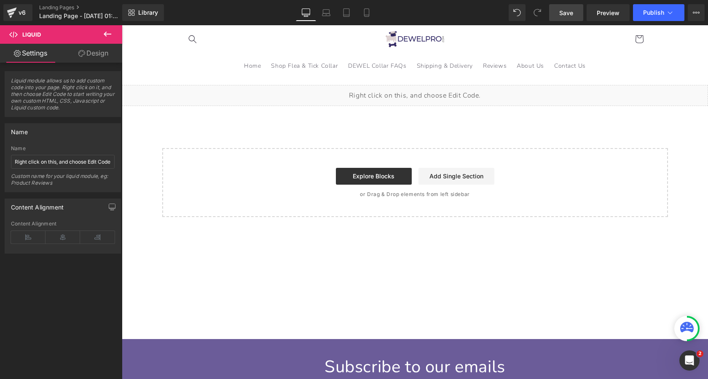
scroll to position [0, 0]
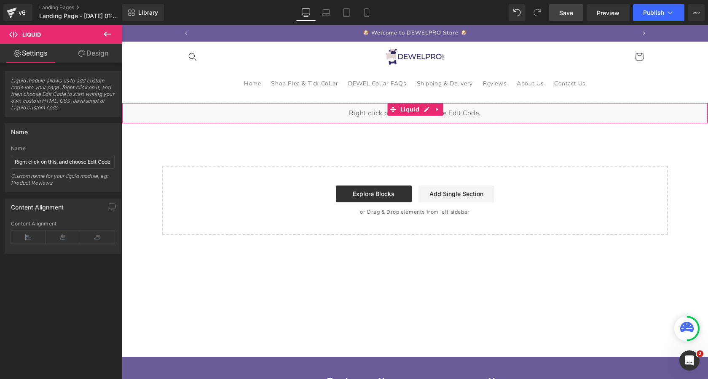
click at [427, 110] on div "Liquid" at bounding box center [415, 113] width 586 height 21
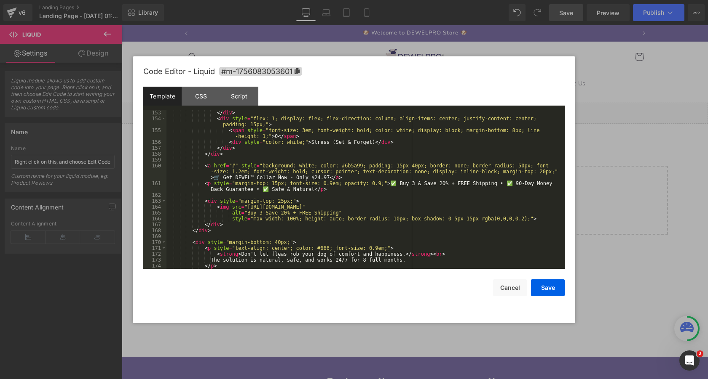
scroll to position [1527, 0]
click at [0, 0] on button "Save" at bounding box center [0, 0] width 0 height 0
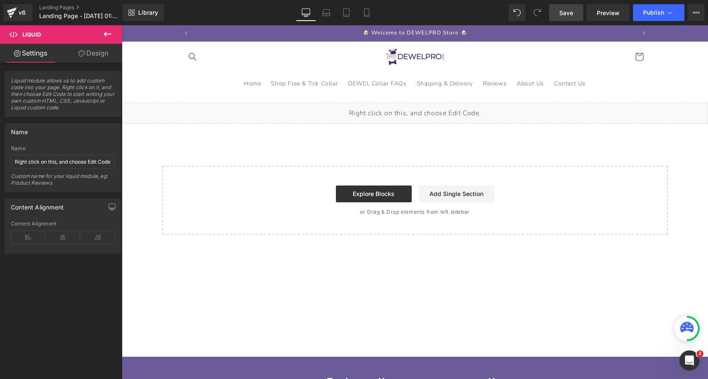
click at [561, 16] on span "Save" at bounding box center [566, 12] width 14 height 9
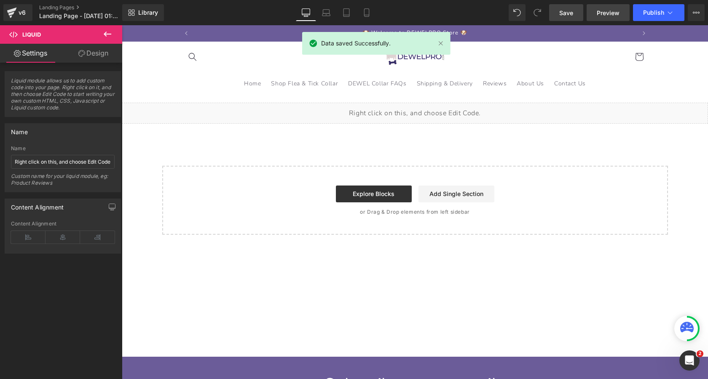
click at [607, 13] on span "Preview" at bounding box center [607, 12] width 23 height 9
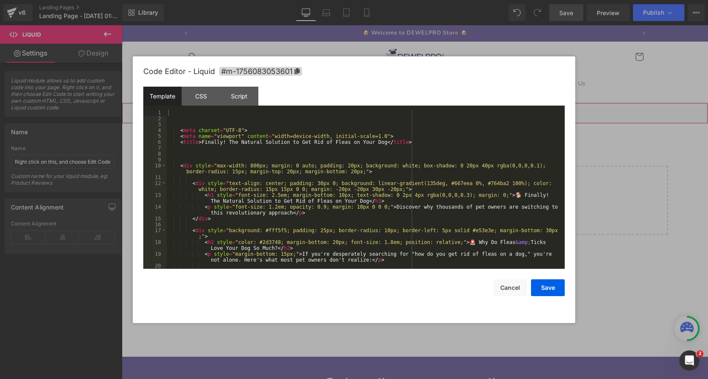
click at [430, 109] on div "Liquid" at bounding box center [415, 113] width 586 height 21
click at [178, 131] on div "< meta charset = "UTF-8" > < meta name = "viewport" content = "width=device-wid…" at bounding box center [363, 195] width 395 height 171
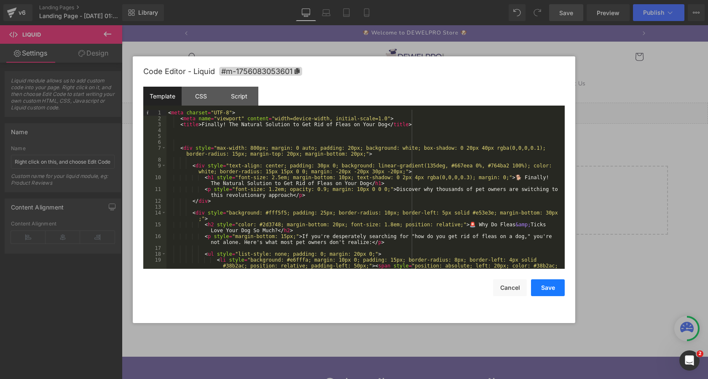
click at [554, 290] on button "Save" at bounding box center [548, 288] width 34 height 17
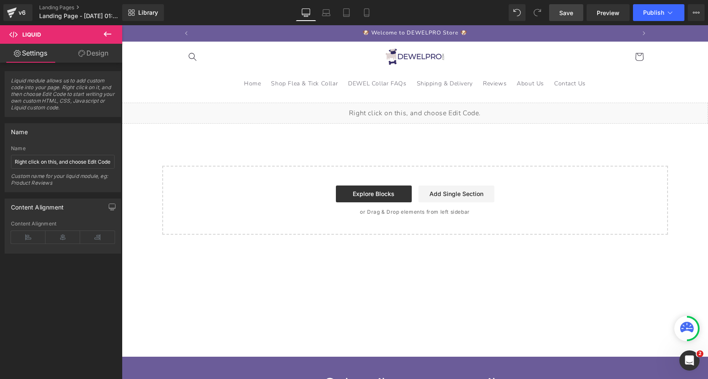
click at [564, 11] on span "Save" at bounding box center [566, 12] width 14 height 9
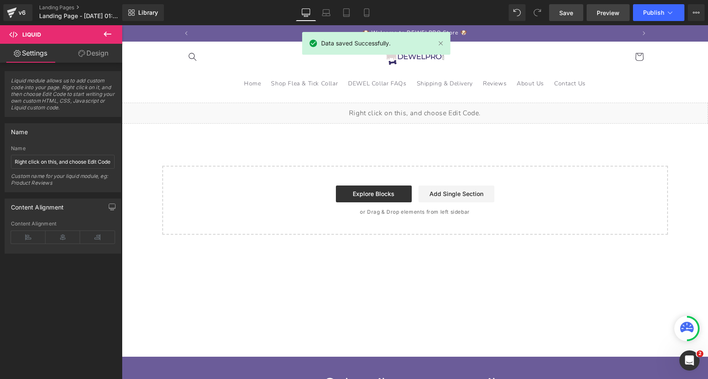
click at [609, 12] on span "Preview" at bounding box center [607, 12] width 23 height 9
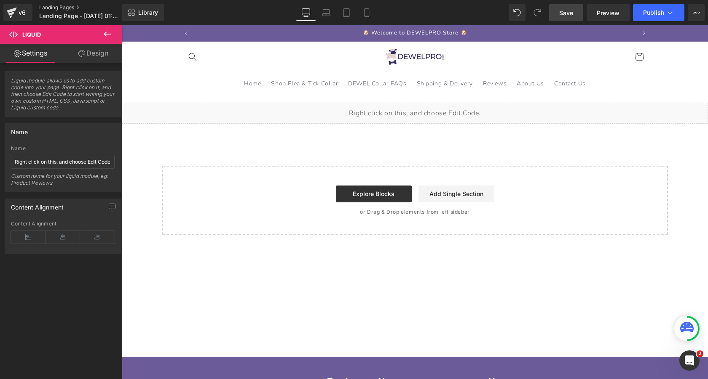
click at [53, 6] on link "Landing Pages" at bounding box center [87, 7] width 97 height 7
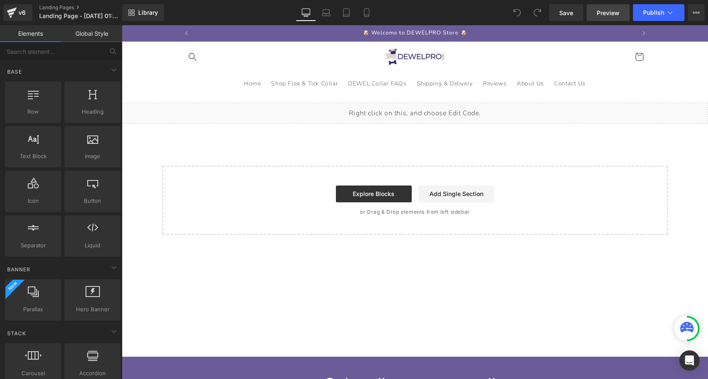
click at [590, 16] on link "Preview" at bounding box center [607, 12] width 43 height 17
